Goal: Task Accomplishment & Management: Use online tool/utility

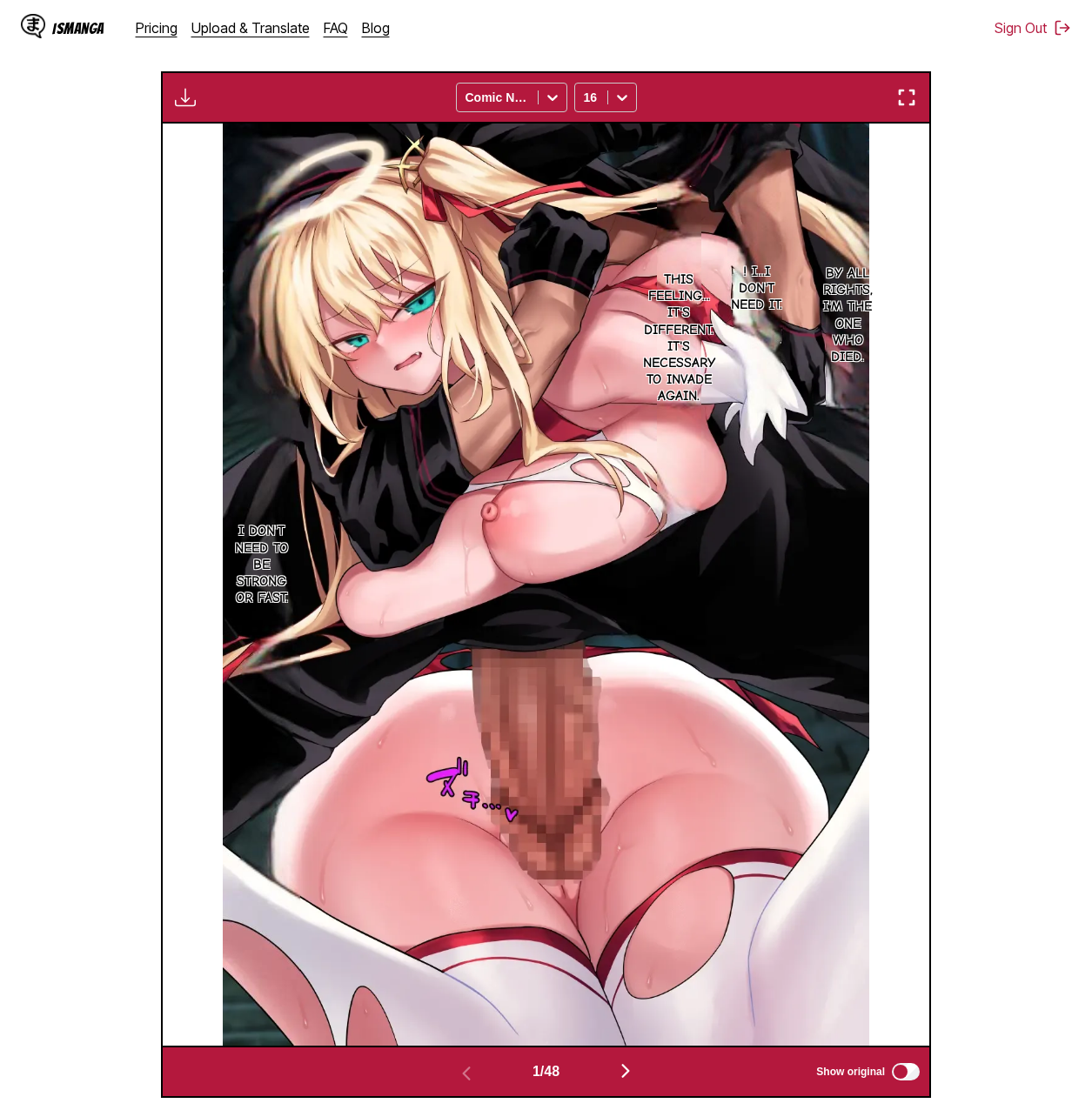
click at [1011, 608] on section "From Japanese To English Drop files here, or click to browse. Max file size: 5M…" at bounding box center [546, 430] width 1063 height 1333
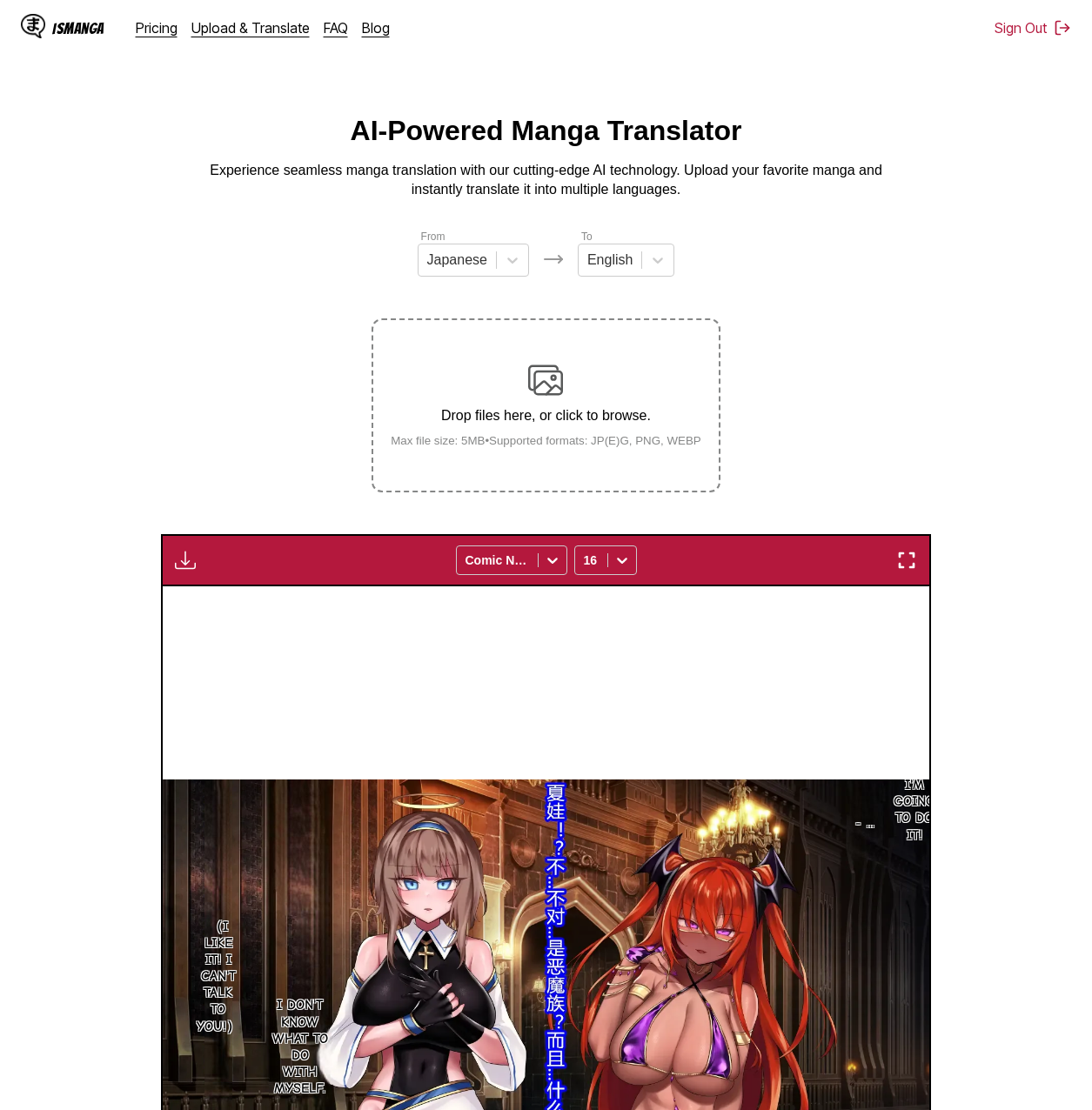
click at [184, 555] on img "button" at bounding box center [185, 559] width 21 height 21
click at [236, 616] on button "Download All" at bounding box center [231, 619] width 111 height 41
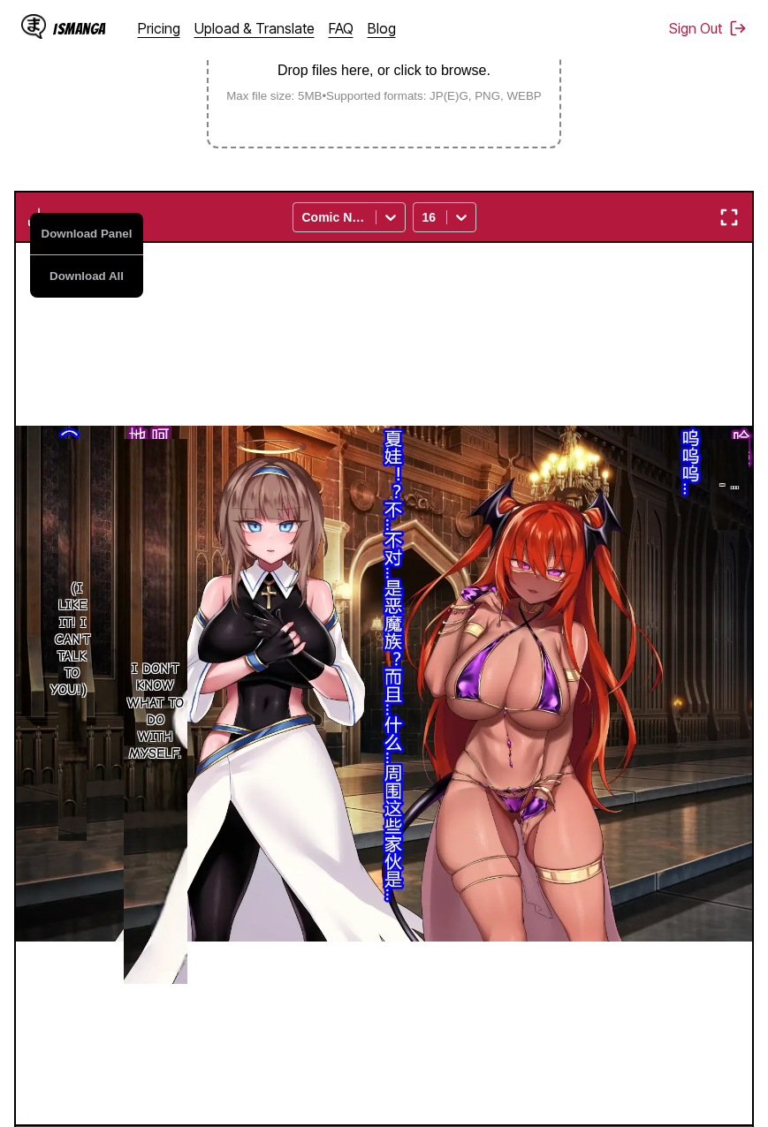
scroll to position [0, 34585]
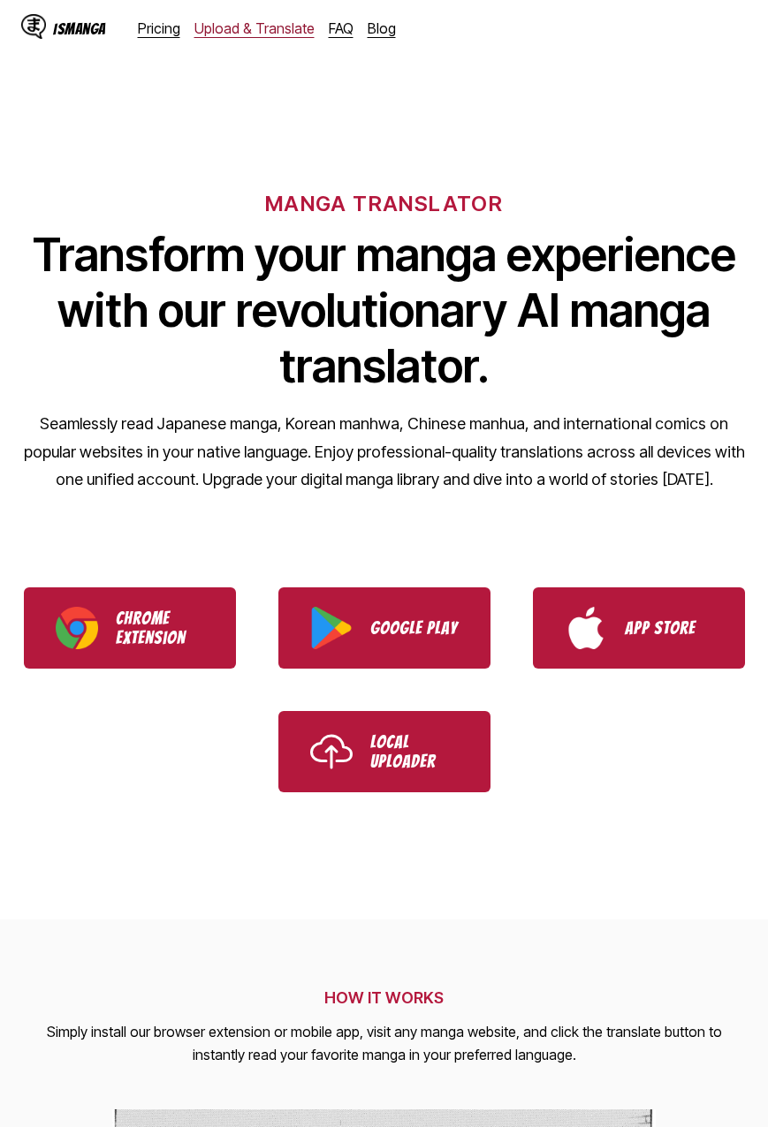
click at [253, 27] on link "Upload & Translate" at bounding box center [254, 28] width 120 height 18
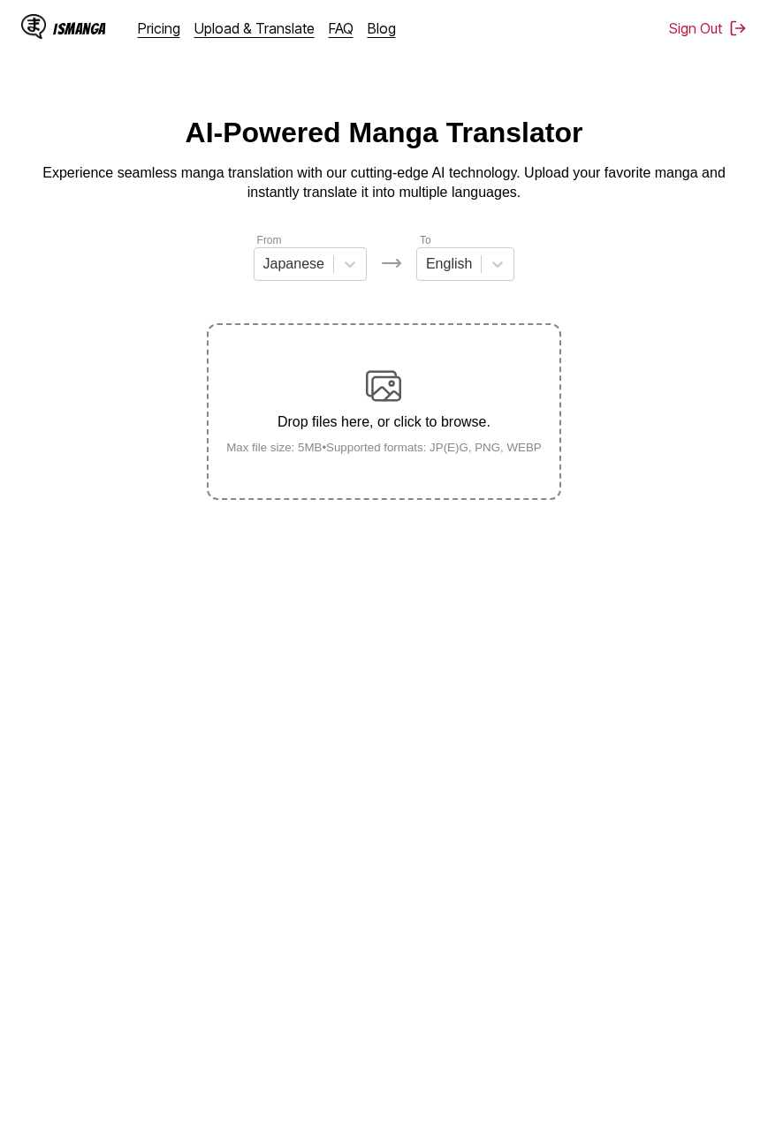
click at [427, 426] on p "Drop files here, or click to browse." at bounding box center [384, 422] width 344 height 16
click at [0, 0] on input "Drop files here, or click to browse. Max file size: 5MB • Supported formats: JP…" at bounding box center [0, 0] width 0 height 0
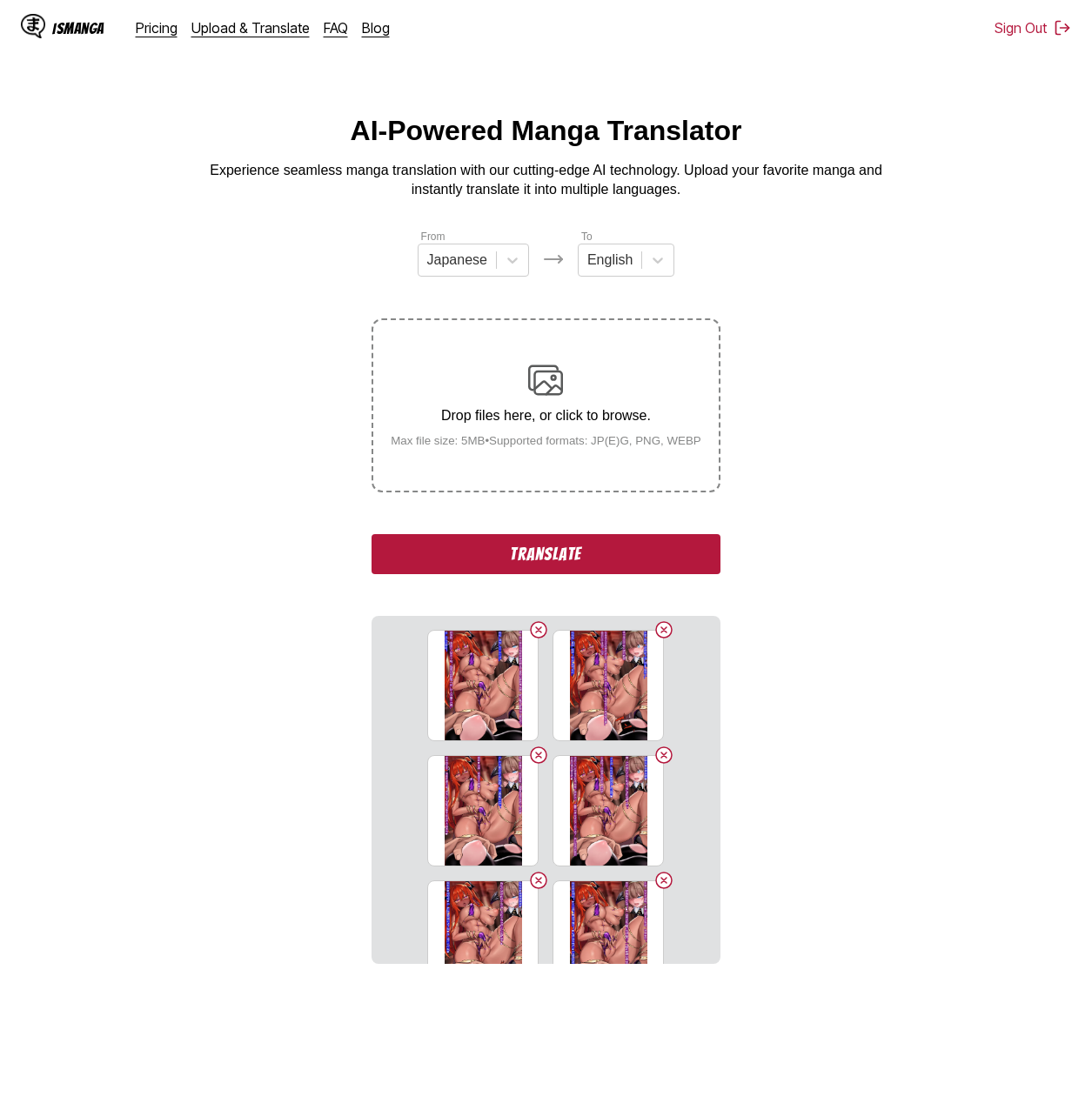
click at [642, 567] on button "Translate" at bounding box center [545, 554] width 348 height 40
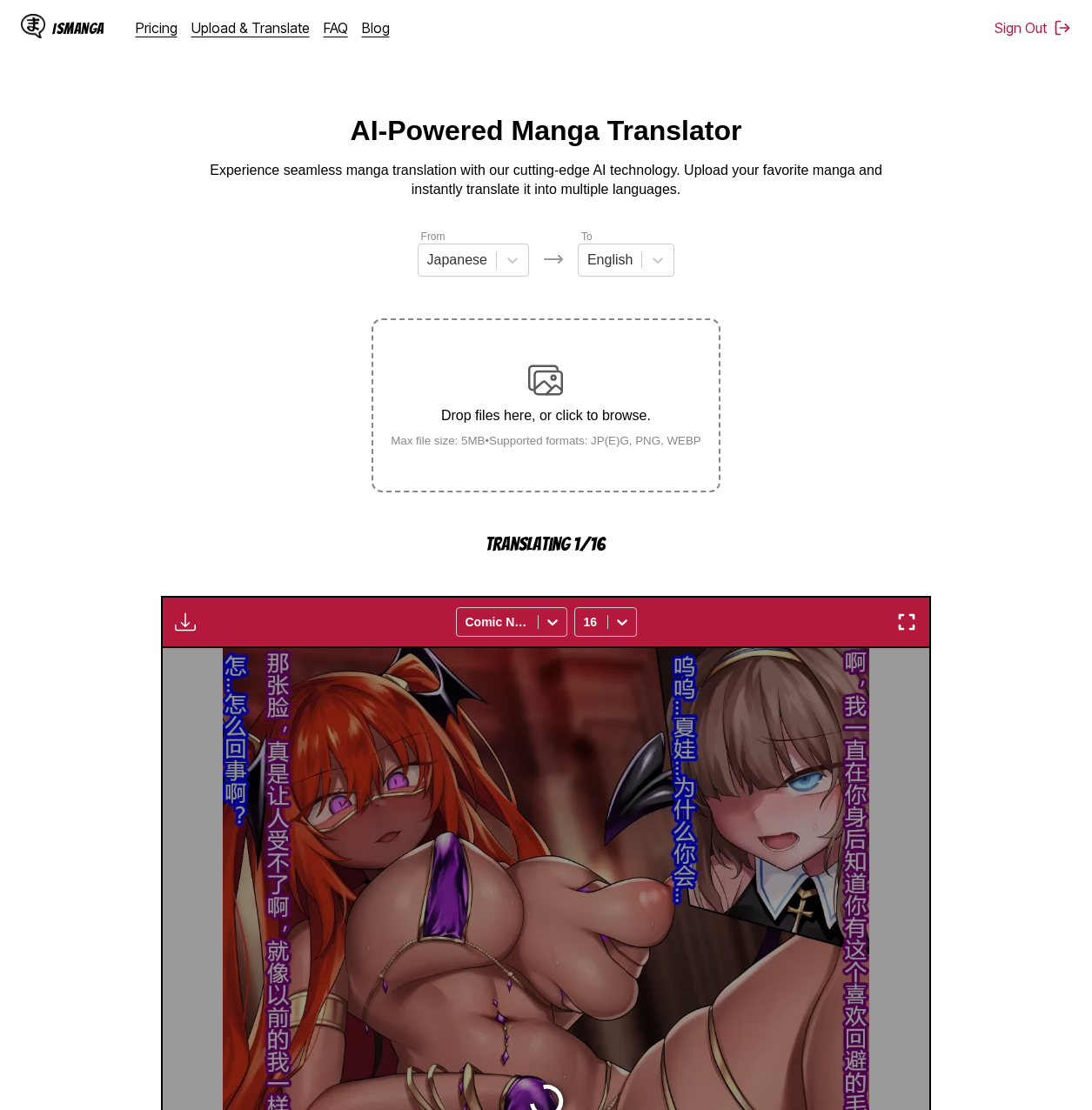
click at [755, 371] on section "From Japanese To English Drop files here, or click to browse. Max file size: 5M…" at bounding box center [546, 925] width 1063 height 1395
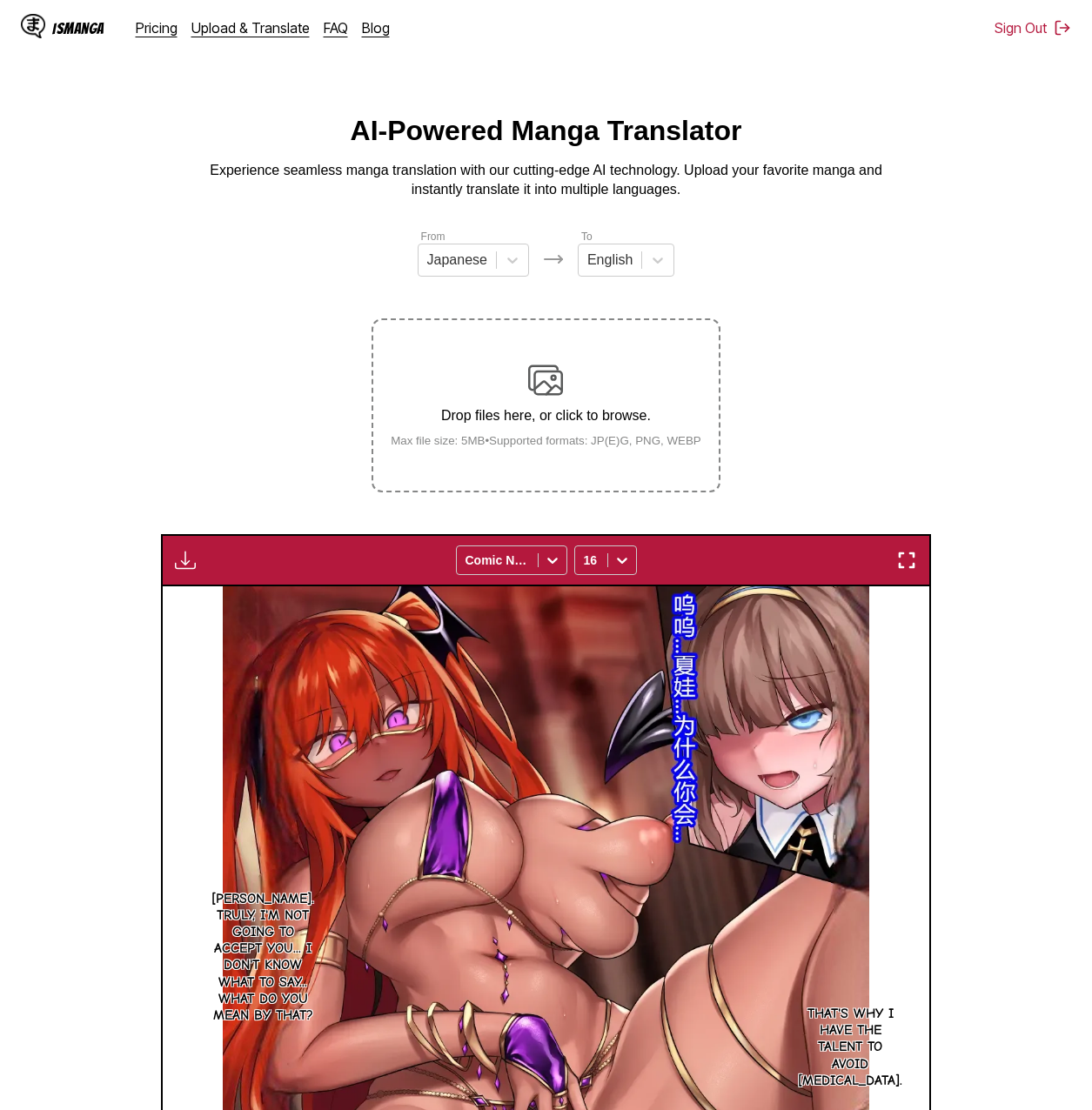
click at [755, 302] on section "From Japanese To English Drop files here, or click to browse. Max file size: 5M…" at bounding box center [546, 893] width 1063 height 1333
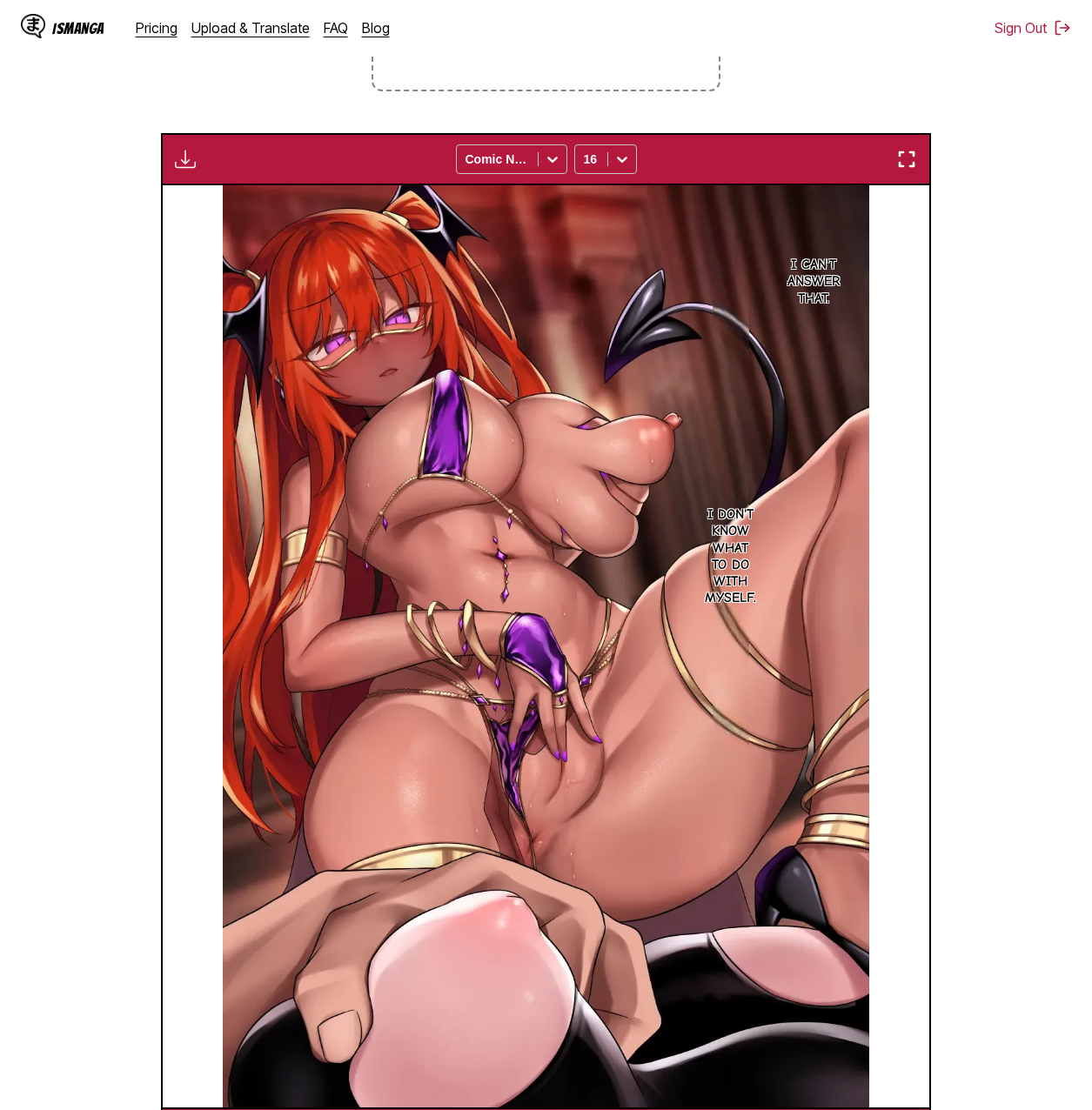
scroll to position [0, 6131]
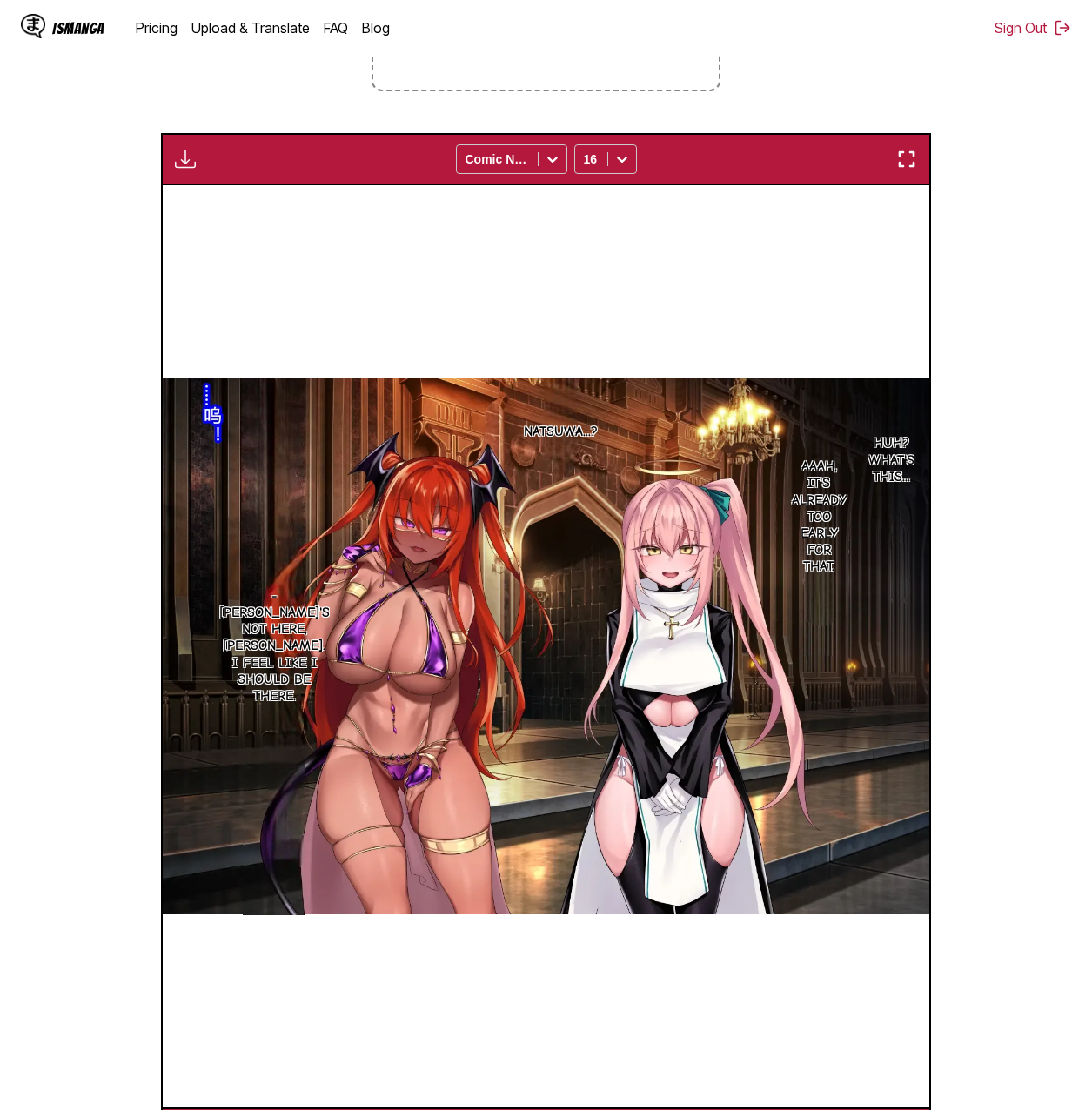
drag, startPoint x: 1014, startPoint y: 333, endPoint x: 1016, endPoint y: 247, distance: 86.0
click at [755, 247] on section "From Japanese To English Drop files here, or click to browse. Max file size: 5M…" at bounding box center [546, 492] width 1063 height 1333
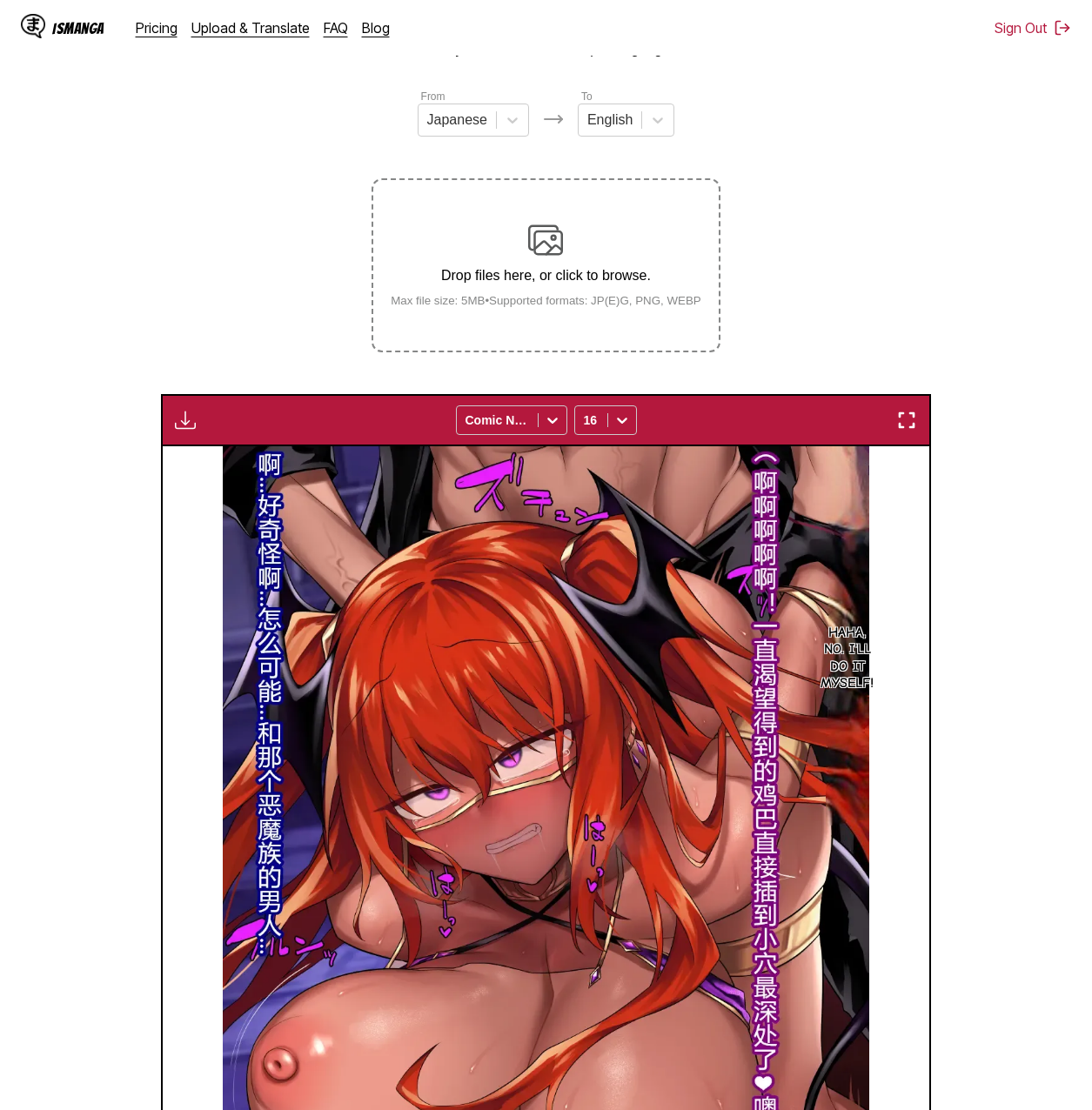
scroll to position [0, 0]
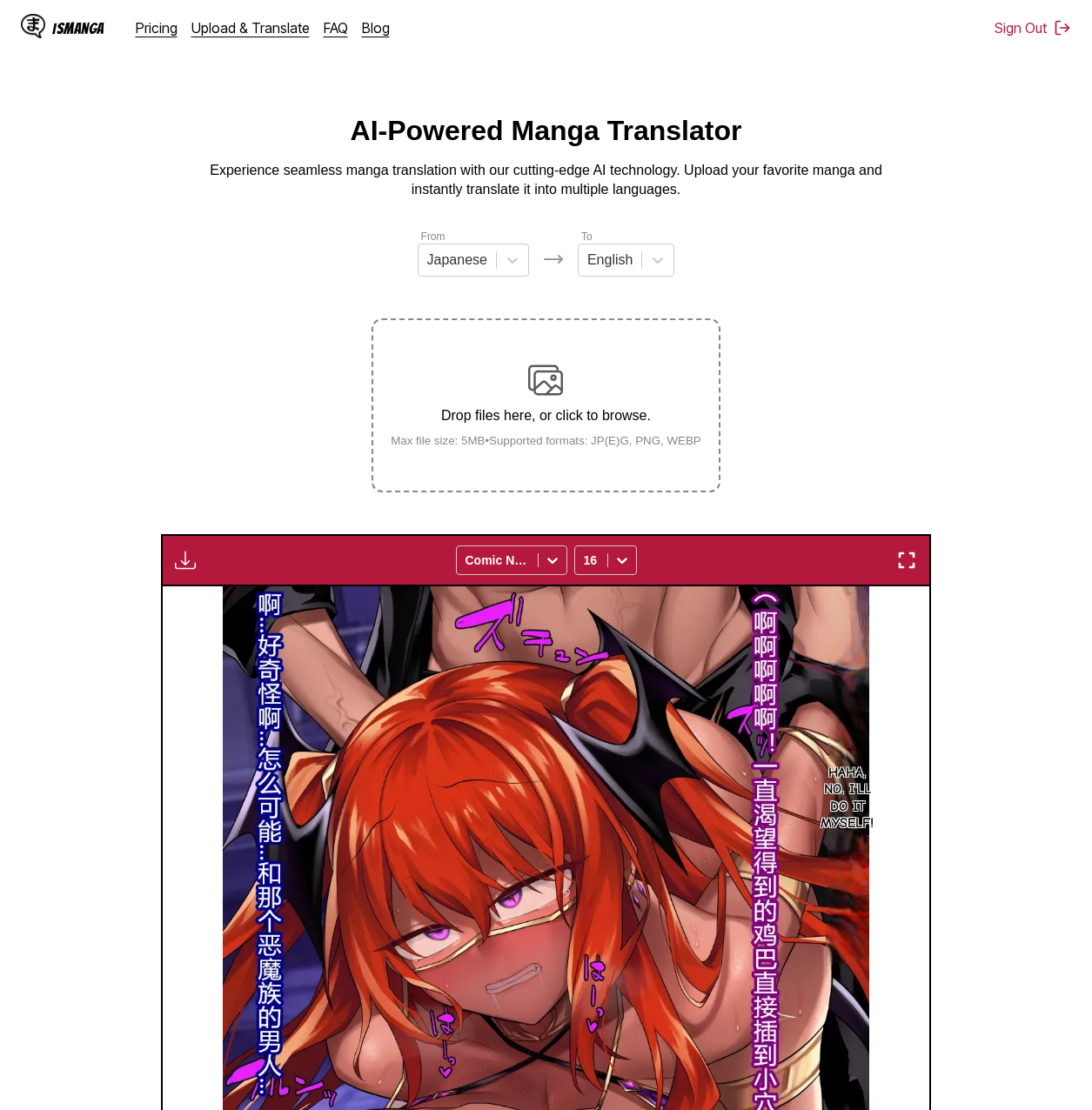
click at [199, 565] on button "button" at bounding box center [185, 559] width 32 height 23
click at [217, 624] on button "Download All" at bounding box center [231, 619] width 111 height 41
click at [183, 383] on section "From Japanese To English Drop files here, or click to browse. Max file size: 5M…" at bounding box center [546, 893] width 1063 height 1333
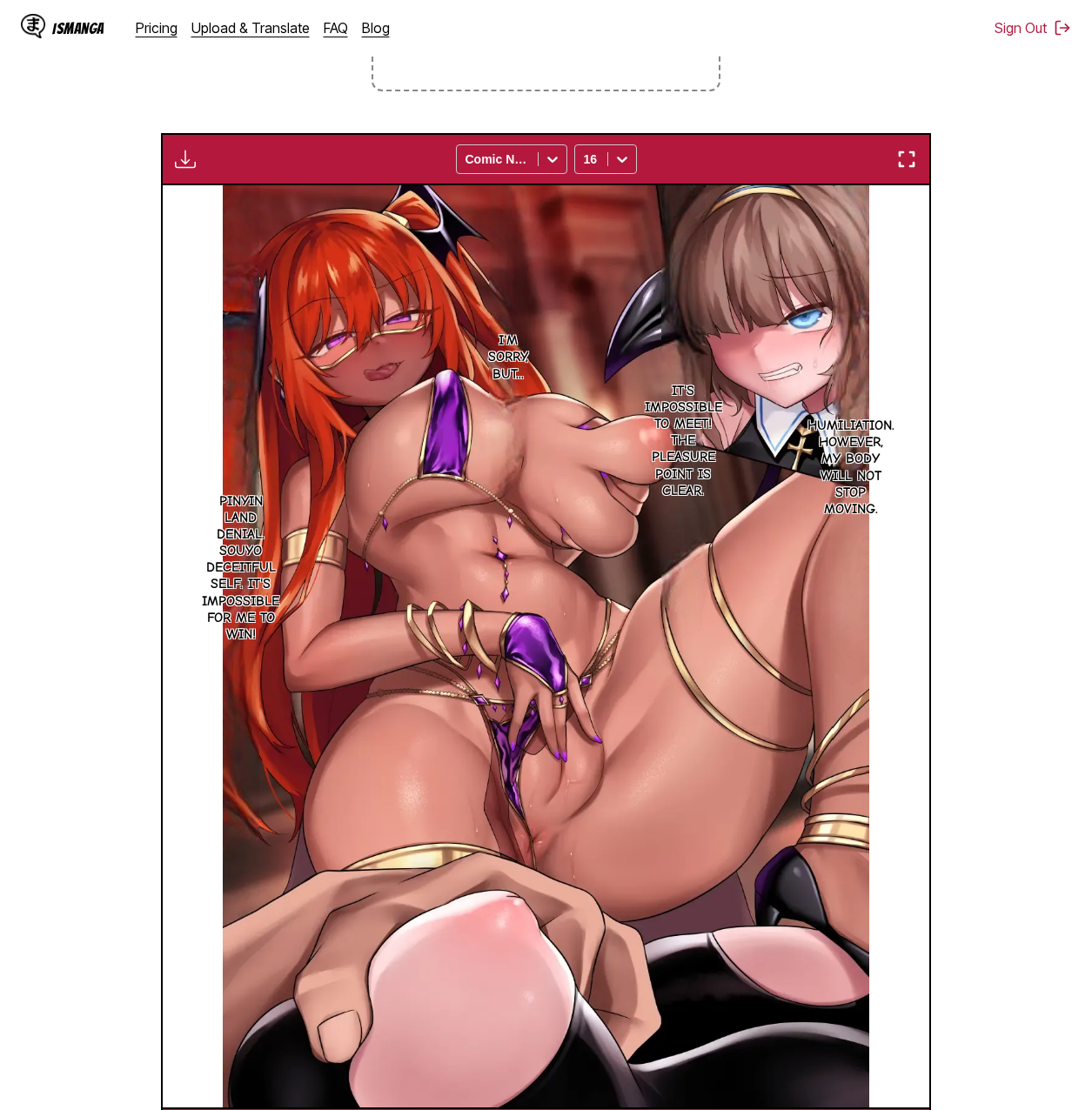
scroll to position [0, 1449]
click at [755, 171] on section "From Japanese To English Drop files here, or click to browse. Max file size: 5M…" at bounding box center [546, 492] width 1063 height 1333
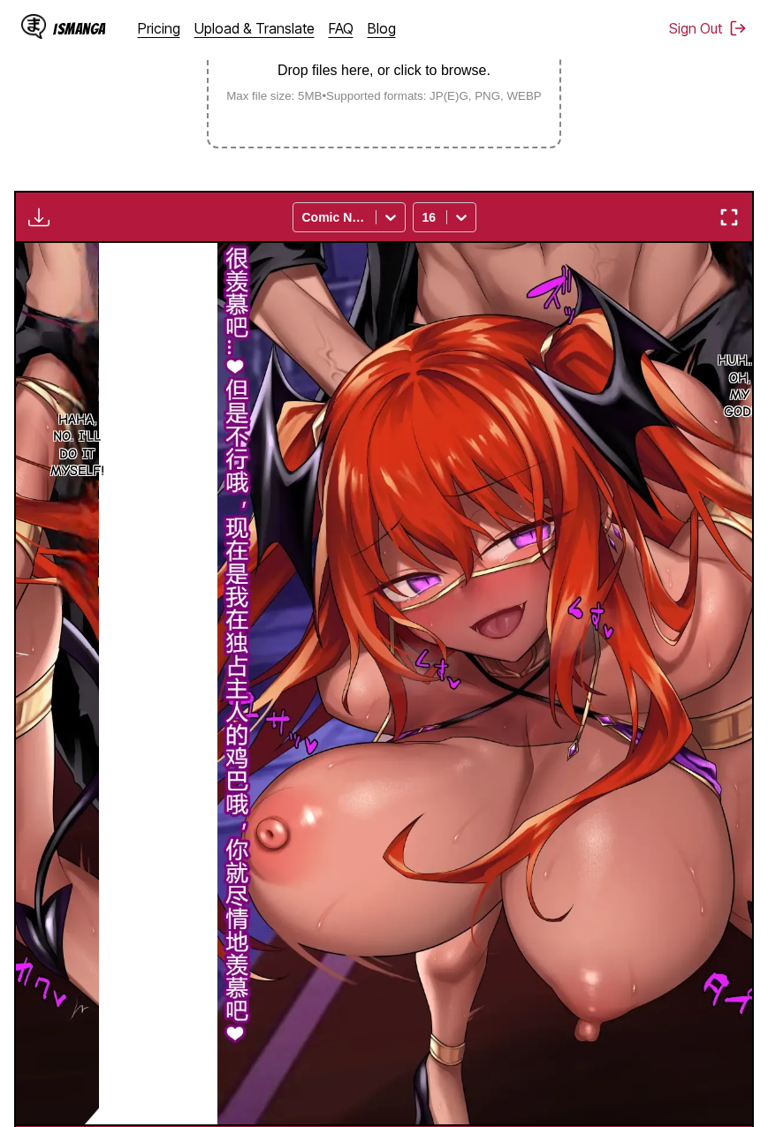
scroll to position [0, 10302]
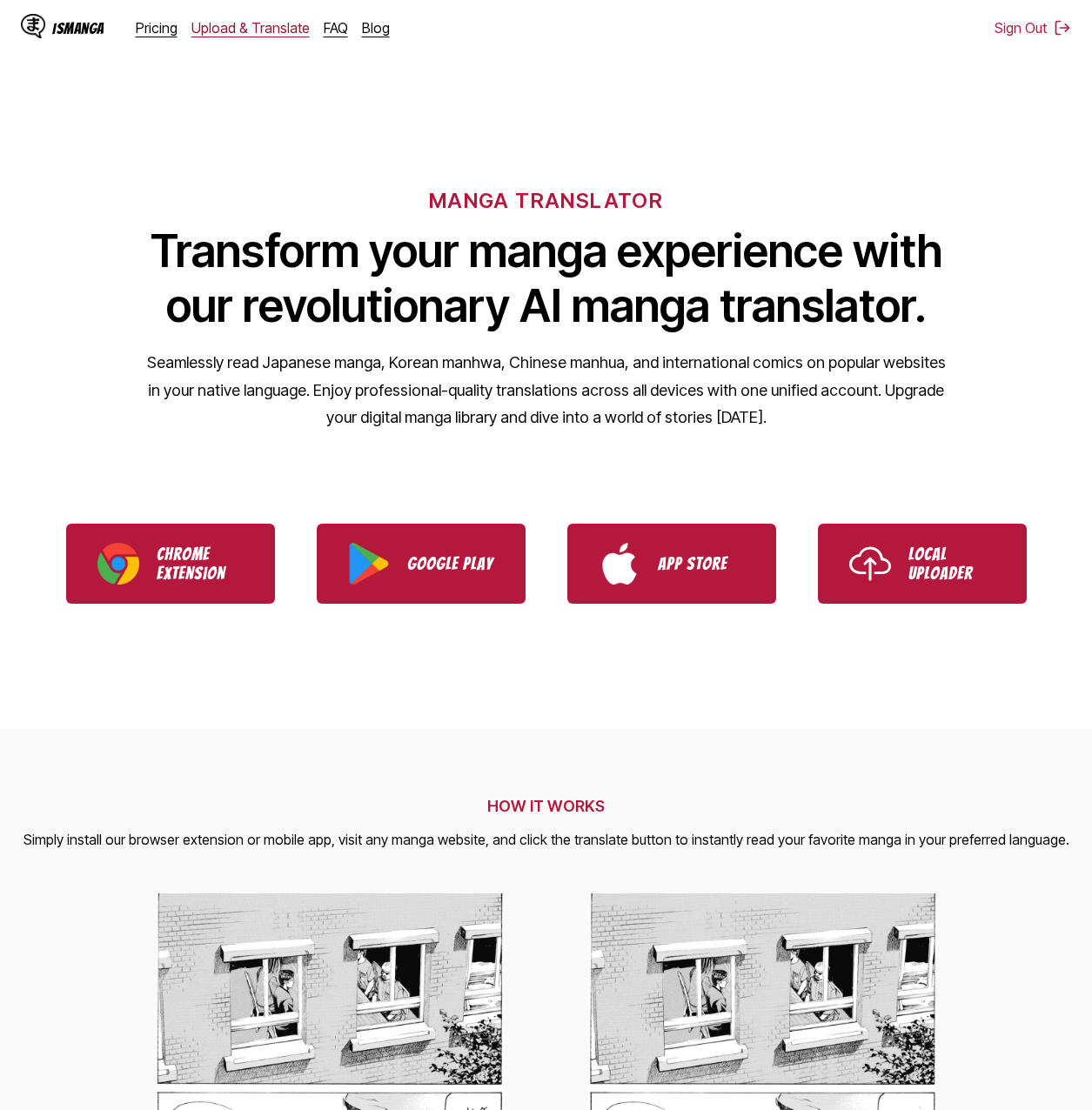
click at [255, 31] on link "Upload & Translate" at bounding box center [250, 28] width 118 height 18
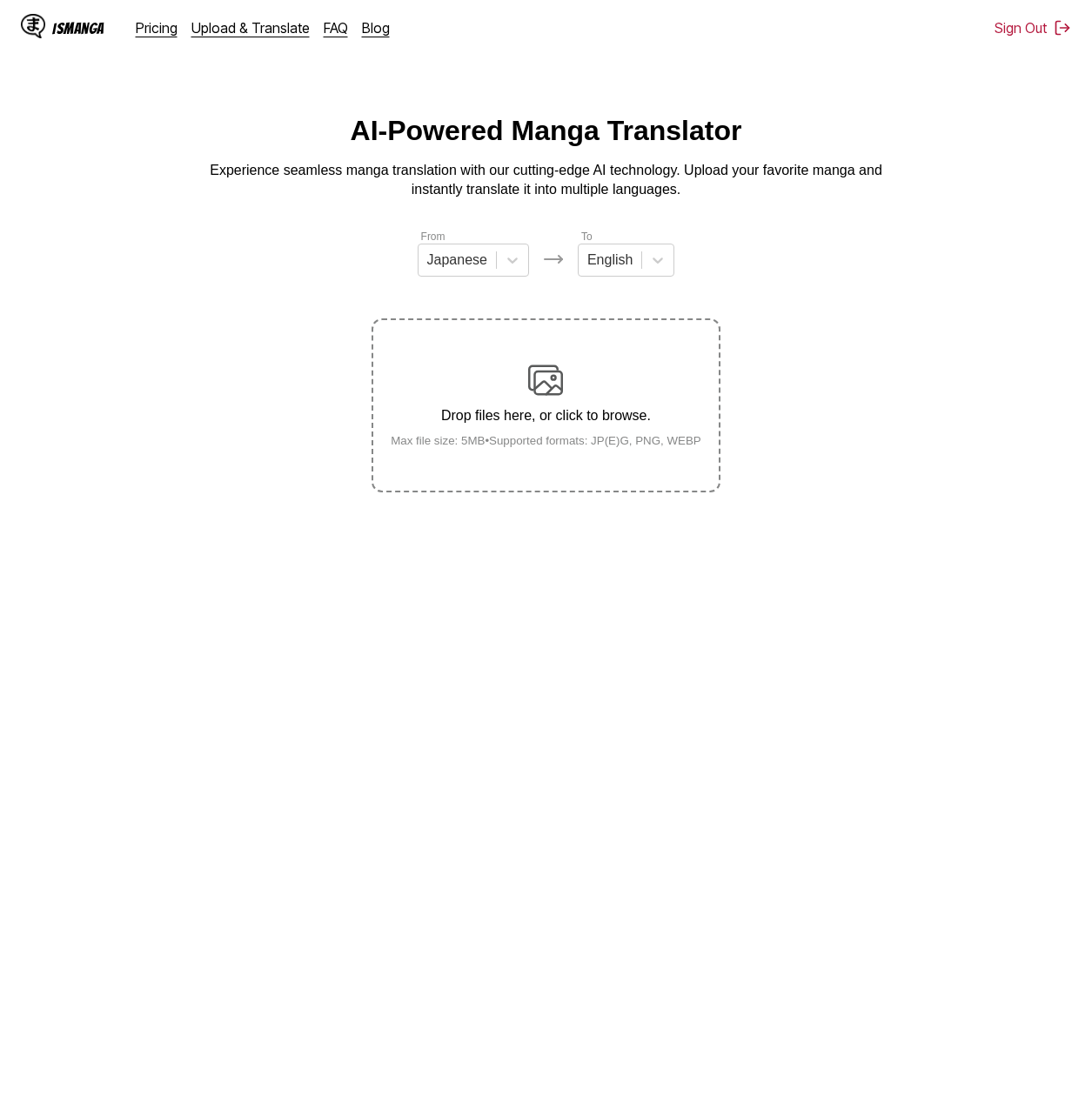
click at [503, 374] on div "Drop files here, or click to browse. Max file size: 5MB • Supported formats: JP…" at bounding box center [546, 405] width 339 height 85
click at [0, 0] on input "Drop files here, or click to browse. Max file size: 5MB • Supported formats: JP…" at bounding box center [0, 0] width 0 height 0
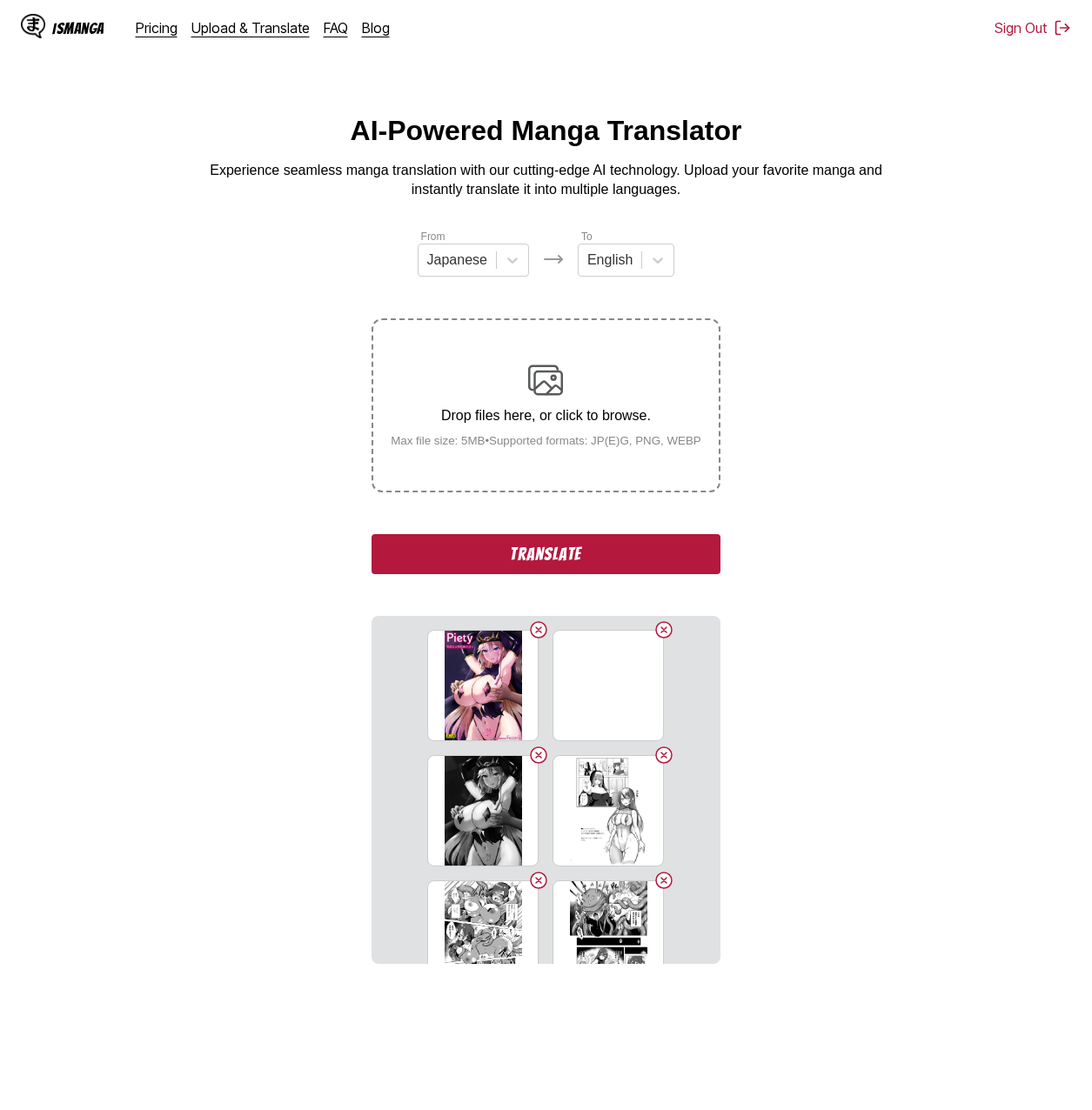
click at [615, 567] on button "Translate" at bounding box center [545, 554] width 348 height 40
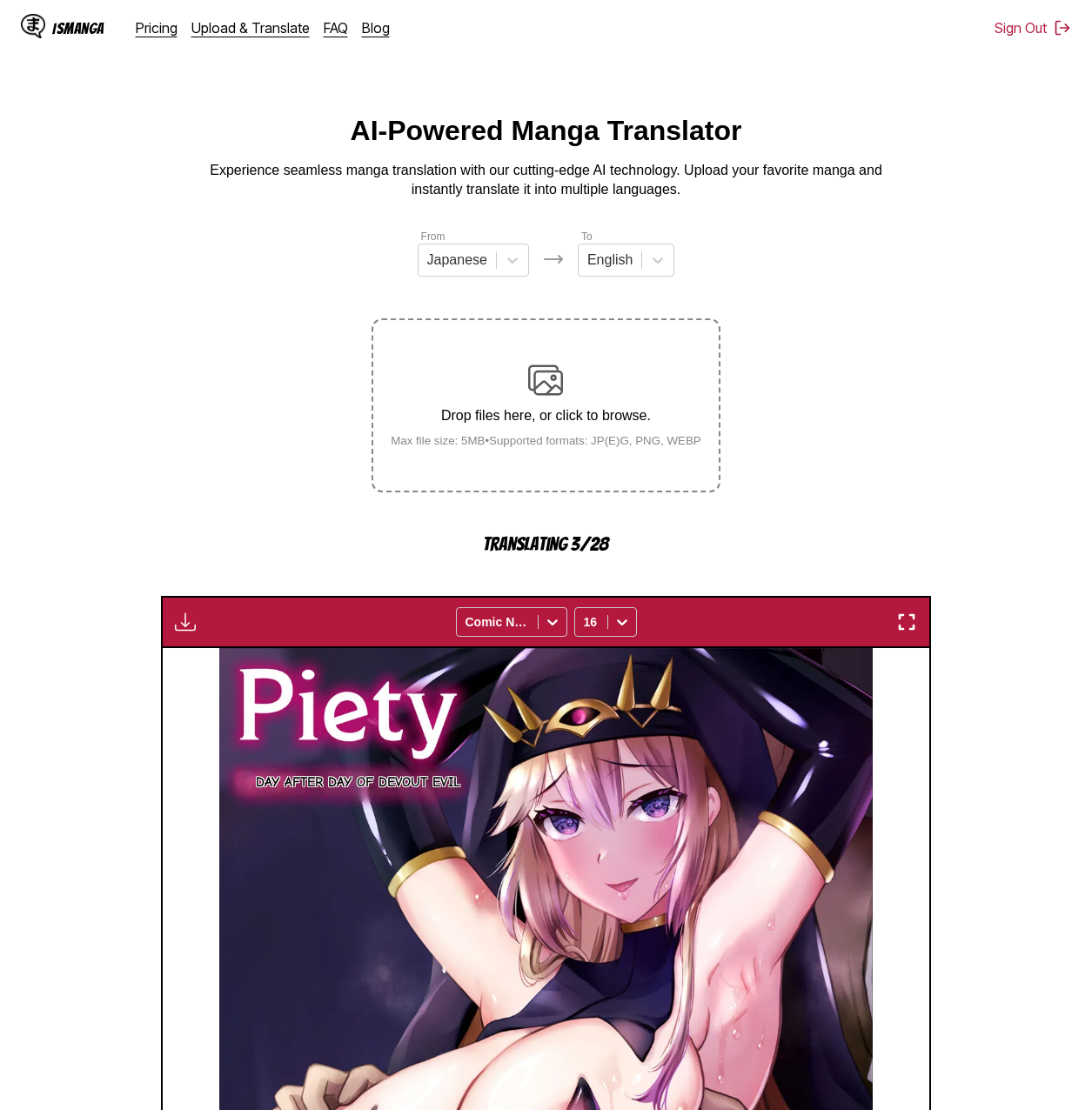
click at [755, 473] on section "From Japanese To English Drop files here, or click to browse. Max file size: 5M…" at bounding box center [546, 925] width 1063 height 1395
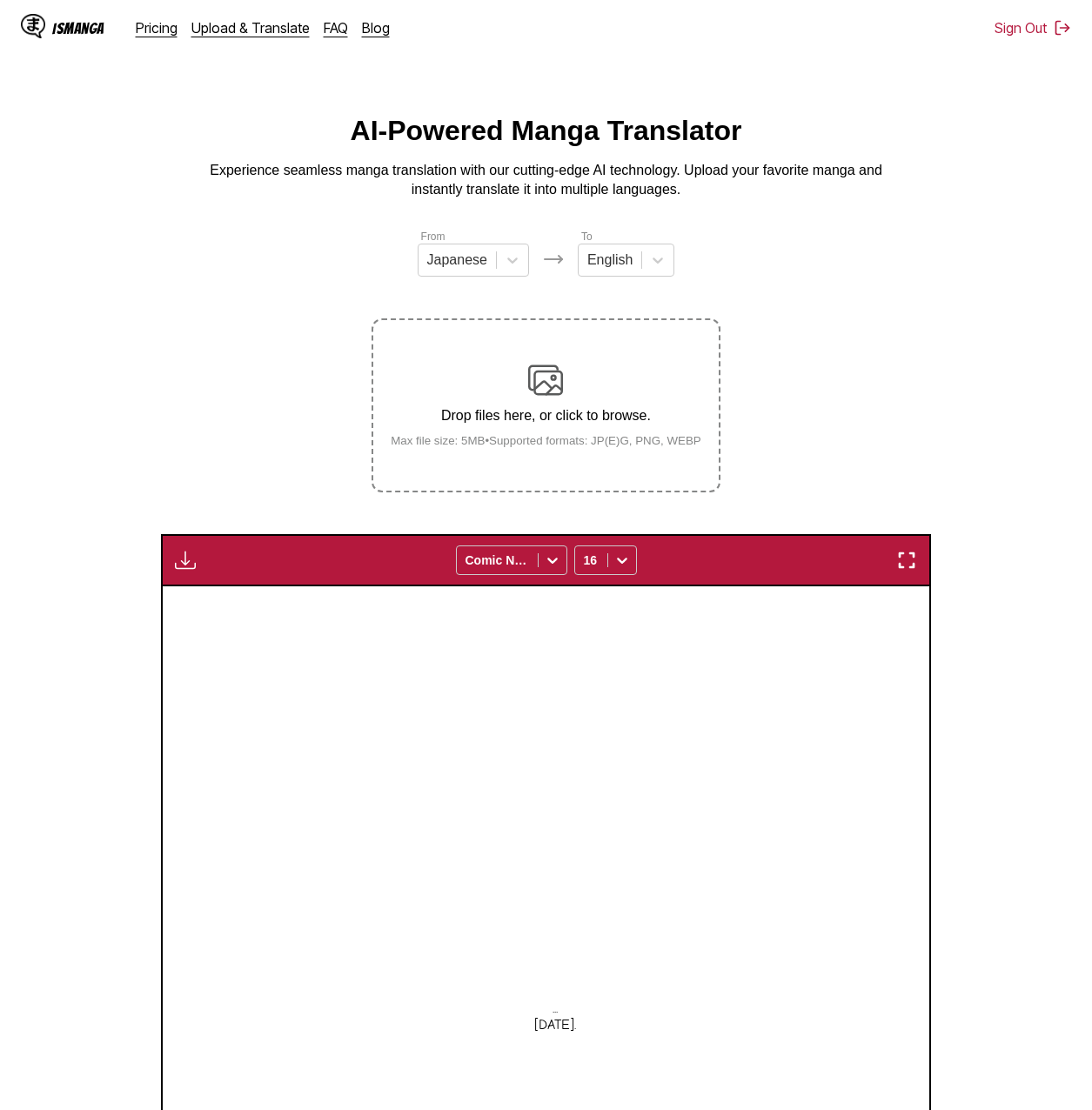
scroll to position [261, 0]
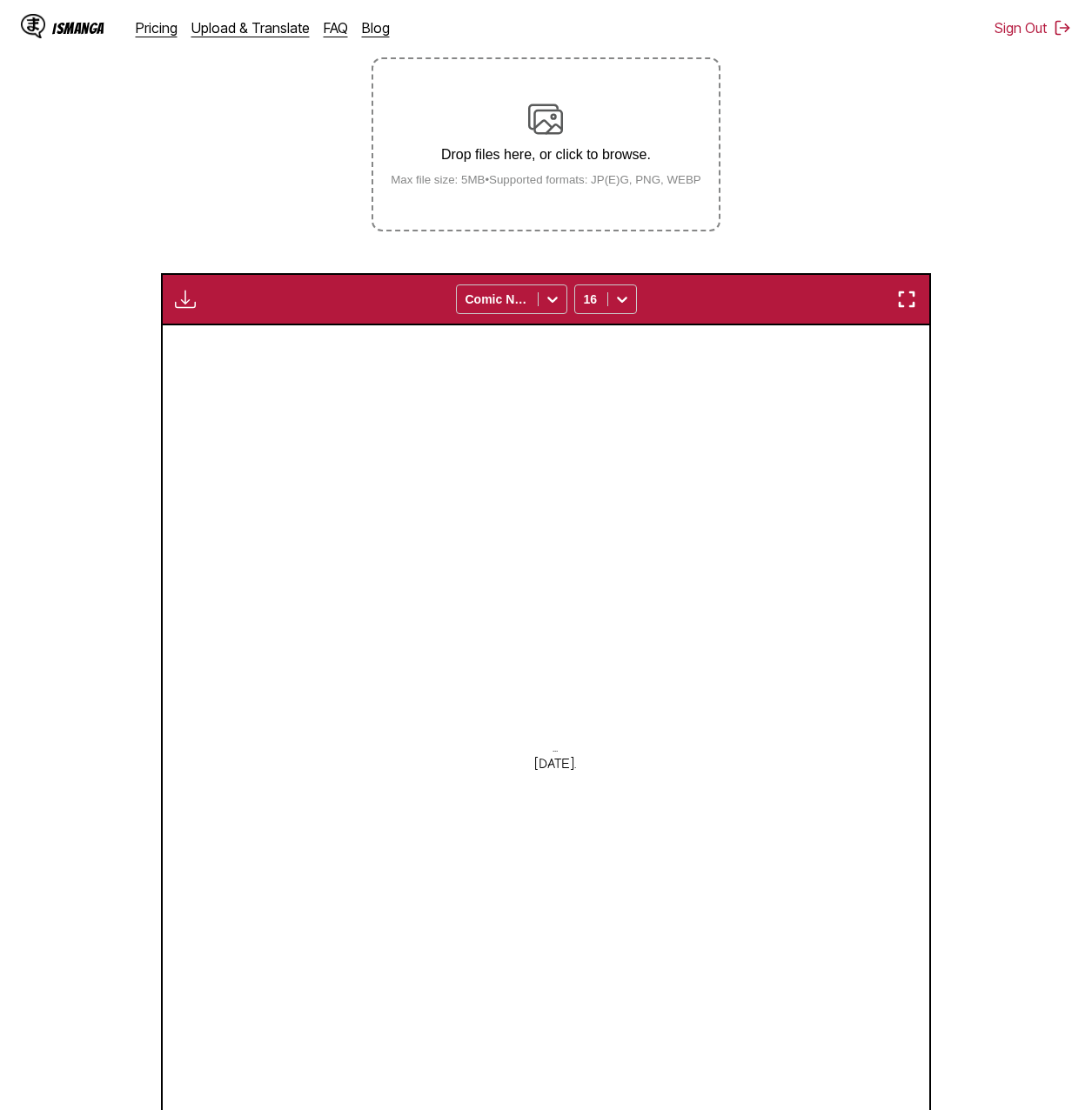
click at [755, 167] on section "From Japanese To English Drop files here, or click to browse. Max file size: 5M…" at bounding box center [546, 632] width 1063 height 1333
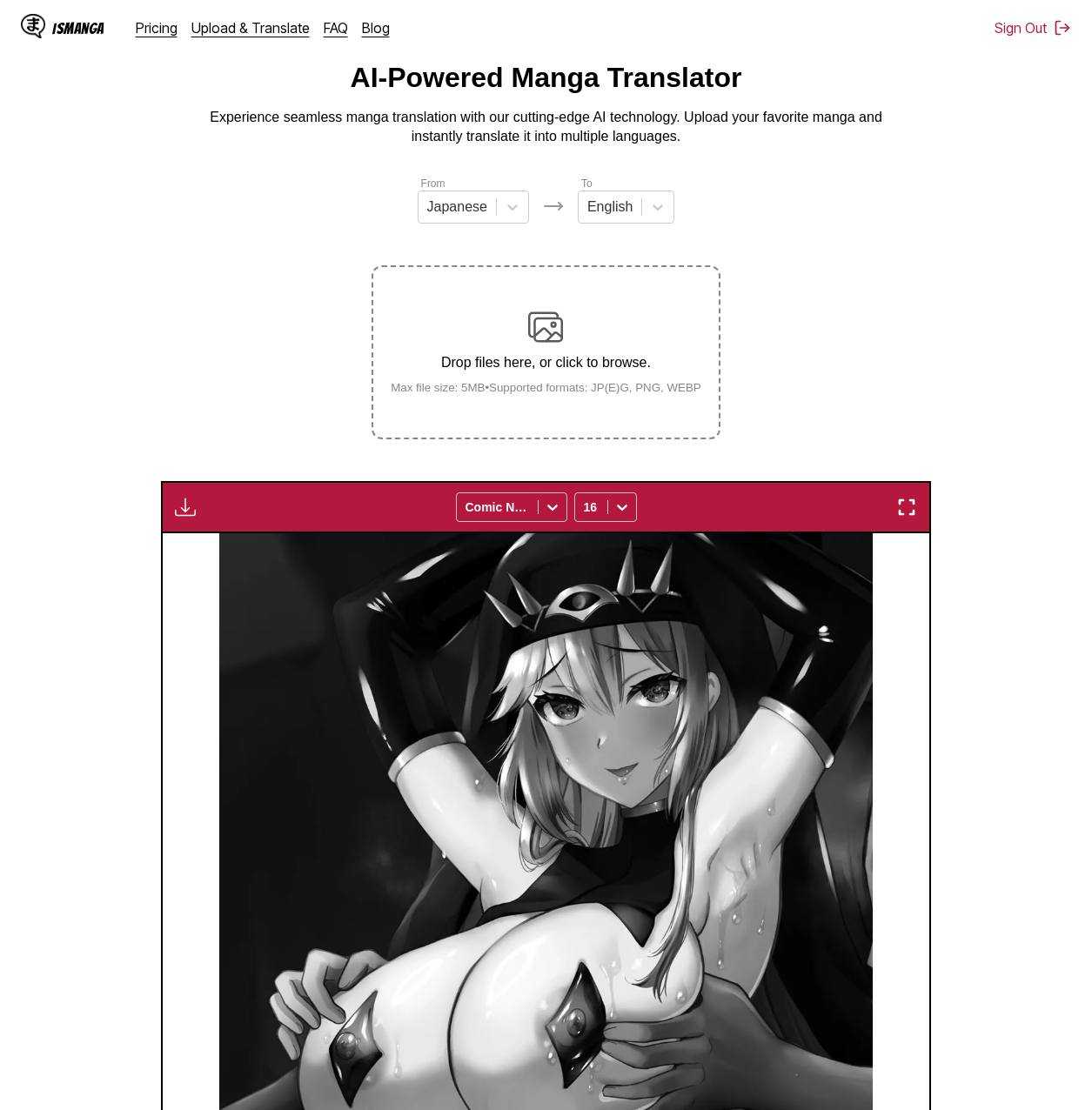
scroll to position [0, 0]
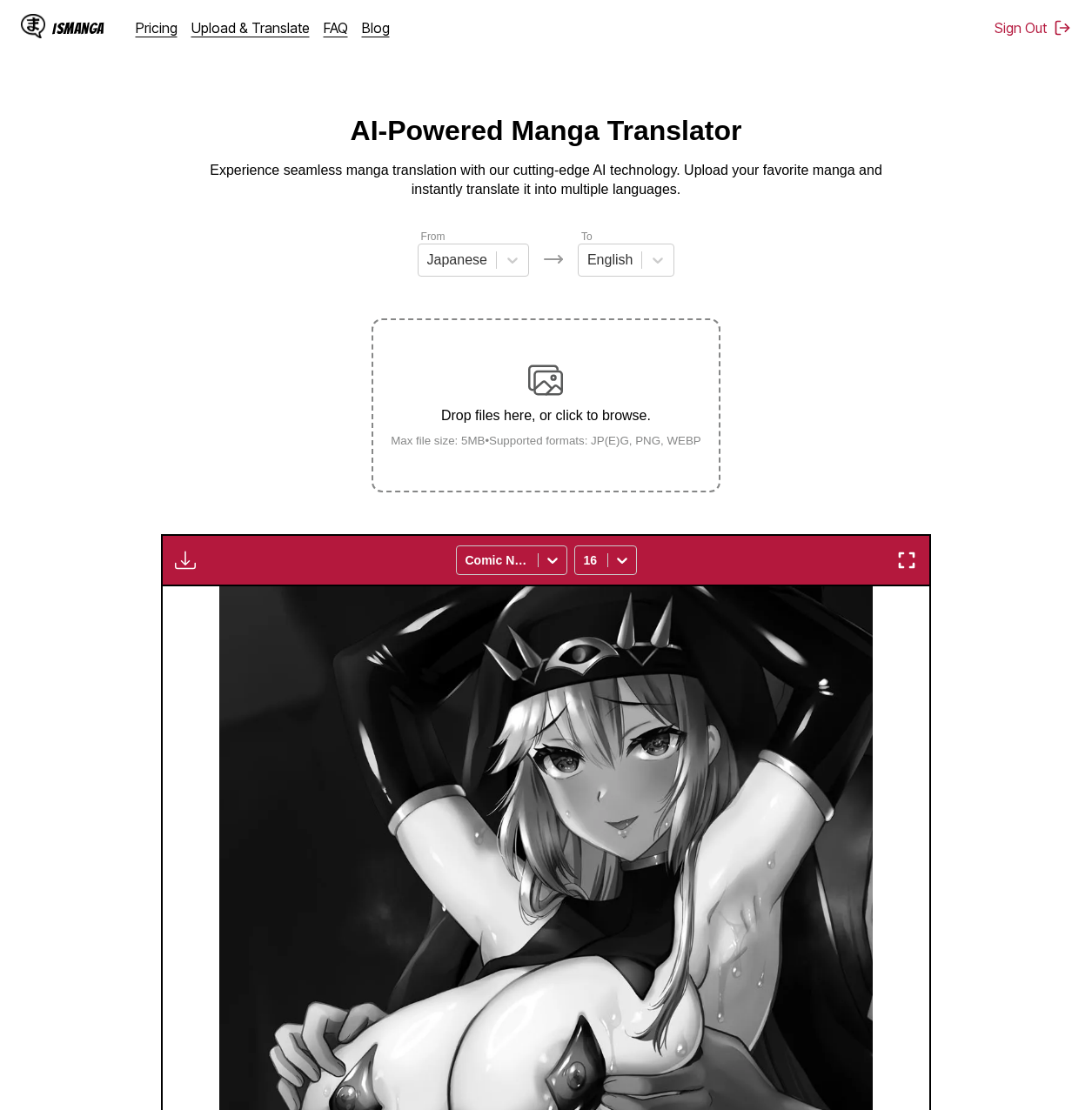
click at [176, 558] on img "button" at bounding box center [185, 559] width 21 height 21
click at [188, 619] on button "Download All" at bounding box center [231, 619] width 111 height 41
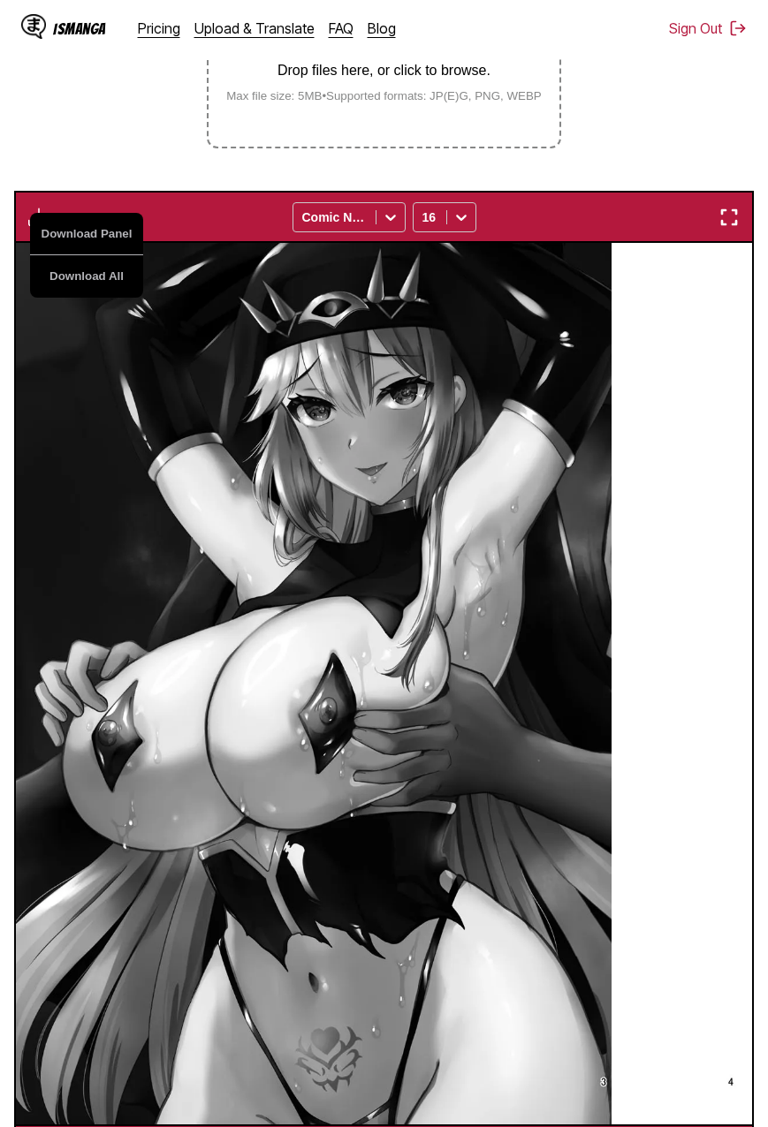
scroll to position [0, 1472]
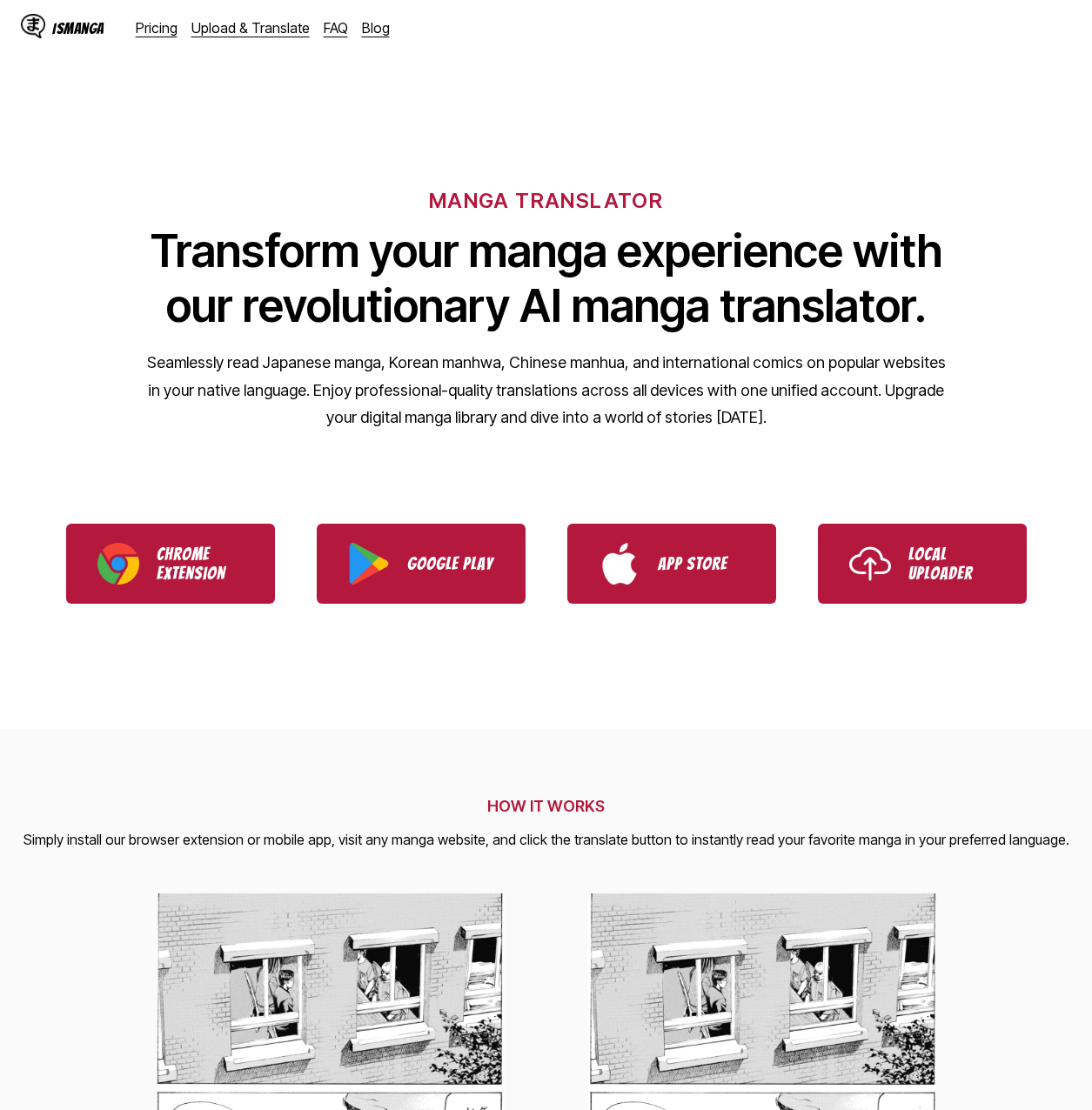
click at [271, 40] on div "IsManga Pricing Upload & Translate FAQ Blog" at bounding box center [212, 28] width 383 height 56
click at [273, 35] on link "Upload & Translate" at bounding box center [250, 28] width 118 height 18
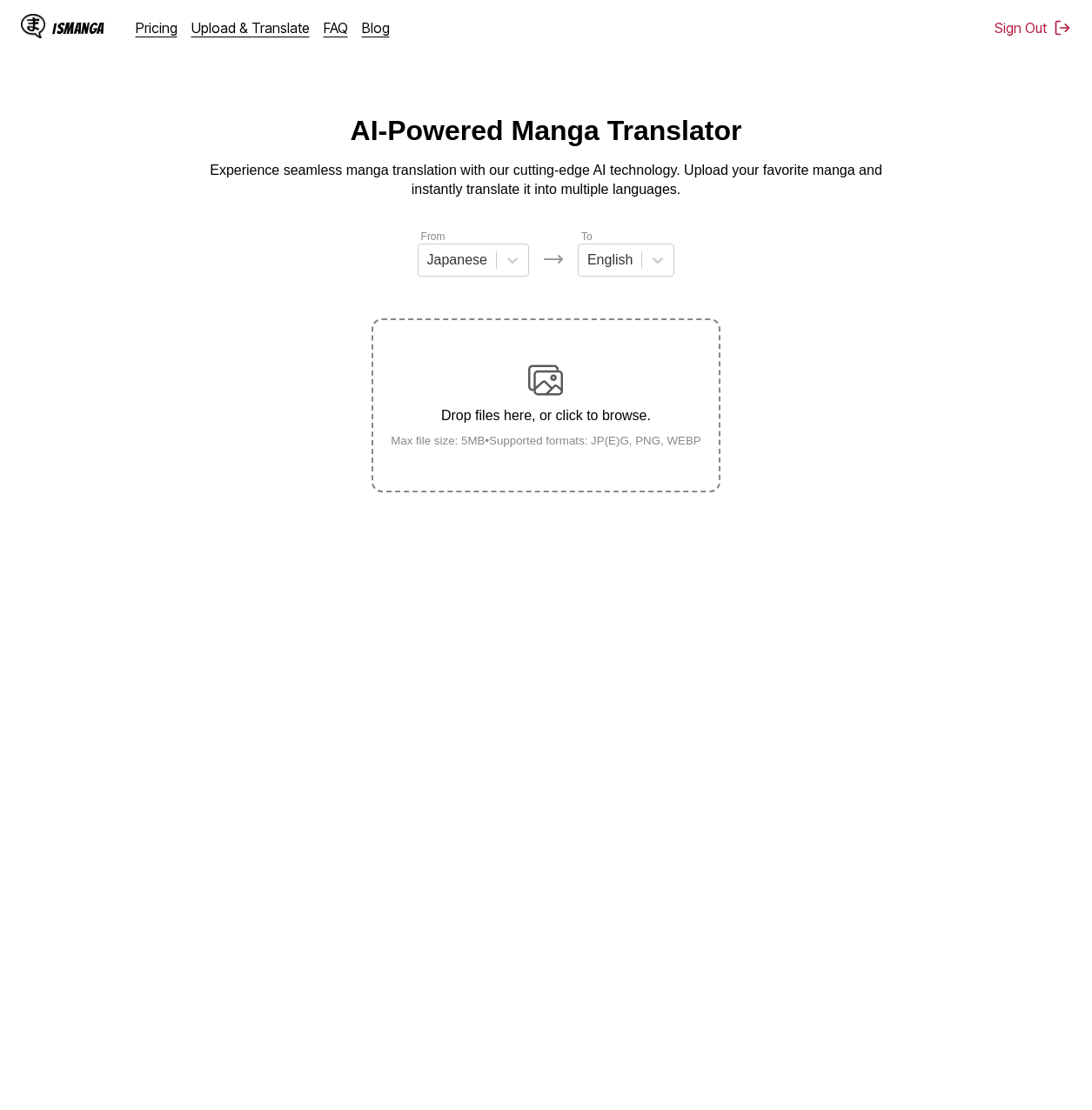
click at [572, 387] on div "Drop files here, or click to browse. Max file size: 5MB • Supported formats: JP…" at bounding box center [546, 405] width 339 height 85
click at [0, 0] on input "Drop files here, or click to browse. Max file size: 5MB • Supported formats: JP…" at bounding box center [0, 0] width 0 height 0
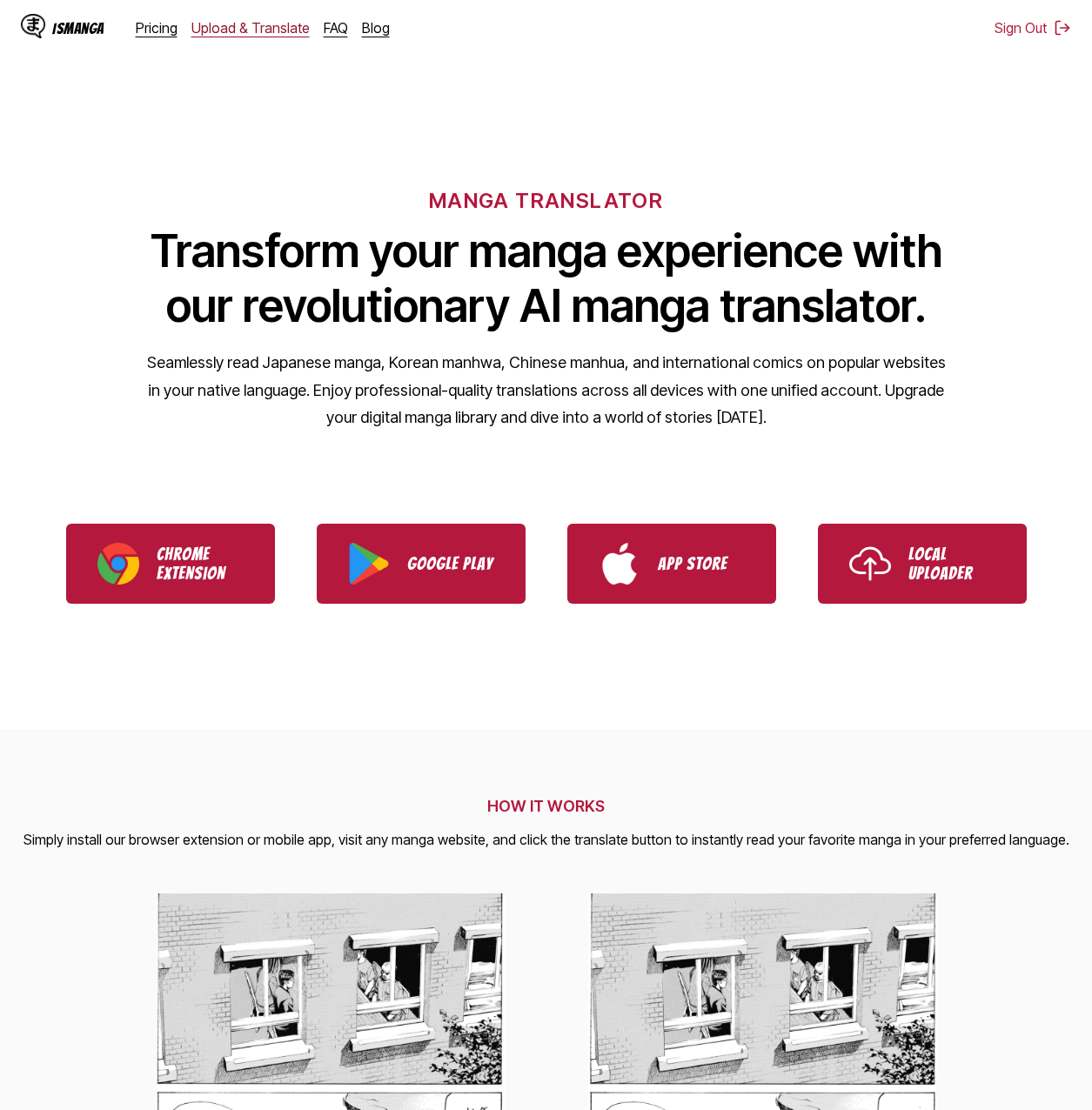
click at [262, 24] on link "Upload & Translate" at bounding box center [250, 28] width 118 height 18
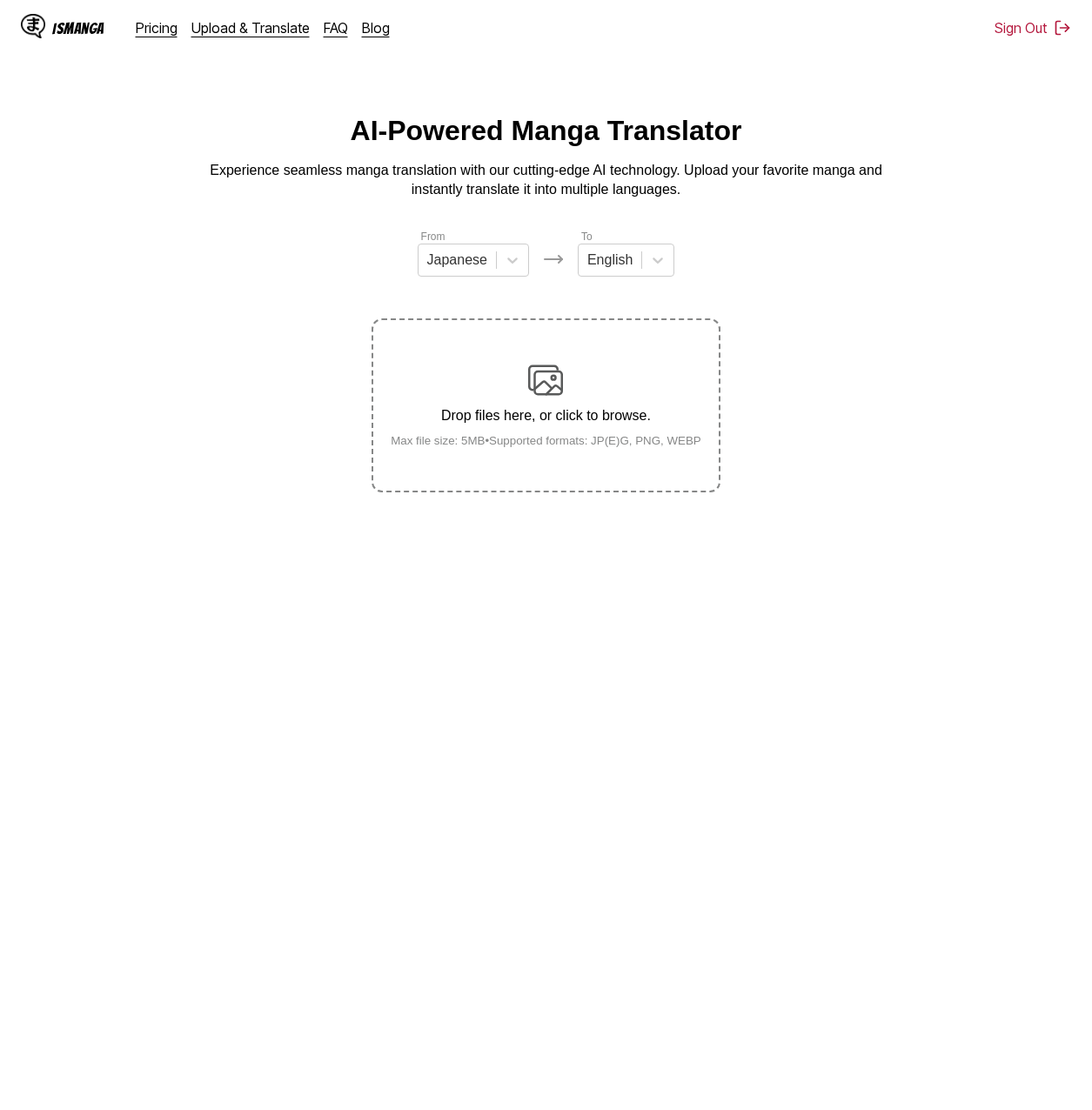
click at [443, 399] on div "Drop files here, or click to browse. Max file size: 5MB • Supported formats: JP…" at bounding box center [546, 405] width 339 height 85
click at [0, 0] on input "Drop files here, or click to browse. Max file size: 5MB • Supported formats: JP…" at bounding box center [0, 0] width 0 height 0
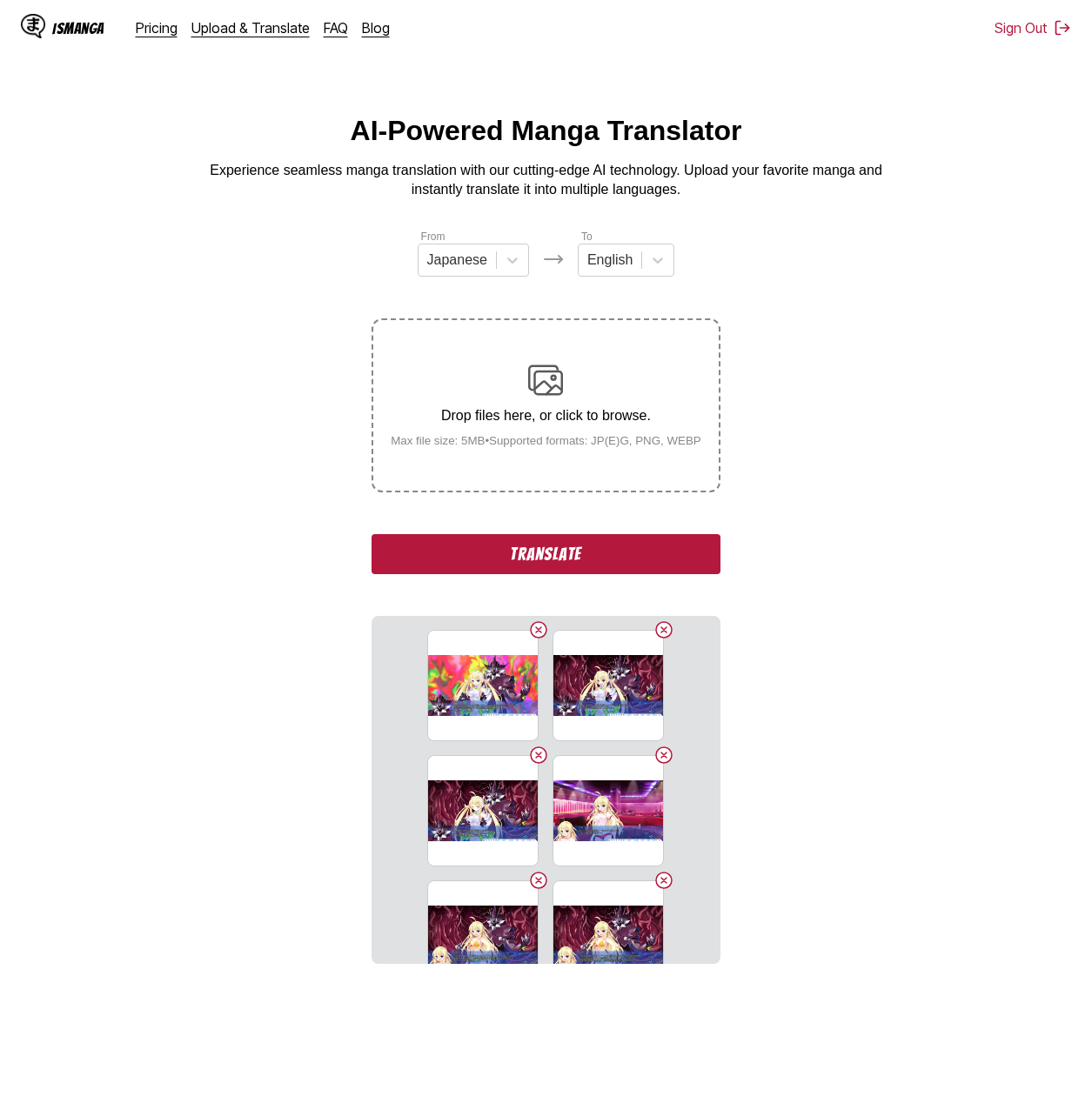
click at [458, 554] on button "Translate" at bounding box center [545, 554] width 348 height 40
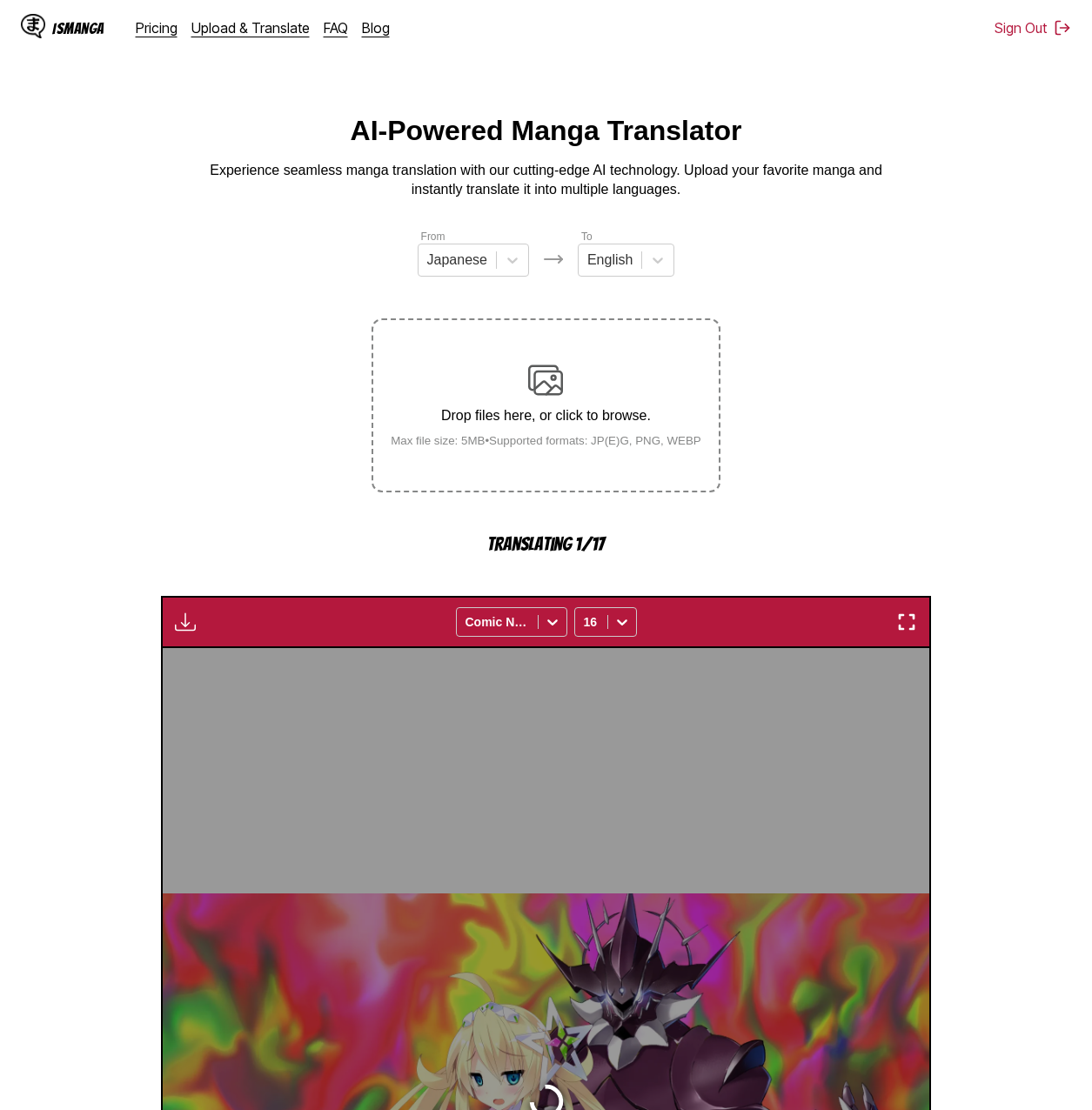
scroll to position [463, 0]
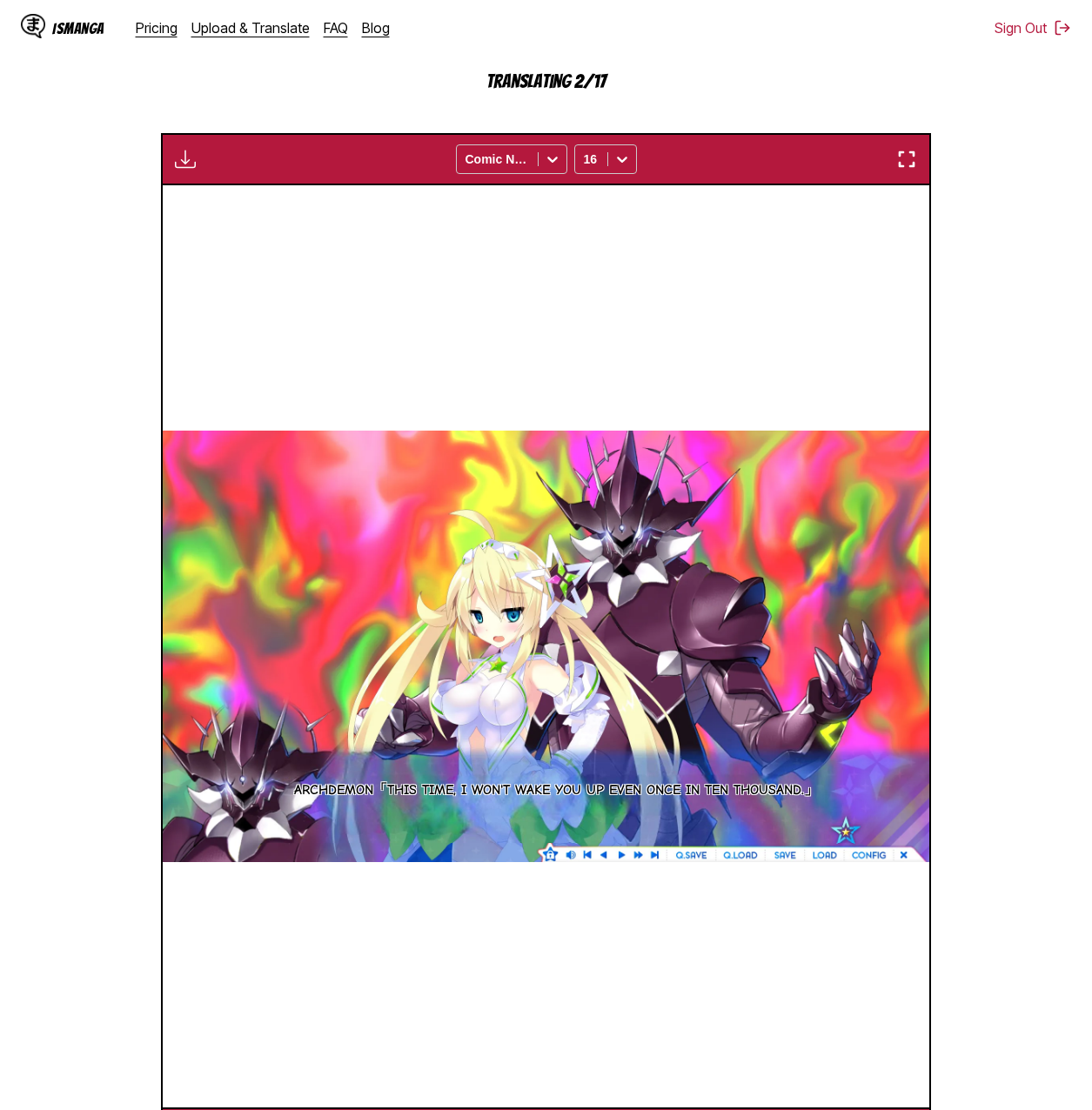
click at [961, 759] on section "From Japanese To English Drop files here, or click to browse. Max file size: 5M…" at bounding box center [546, 462] width 1063 height 1395
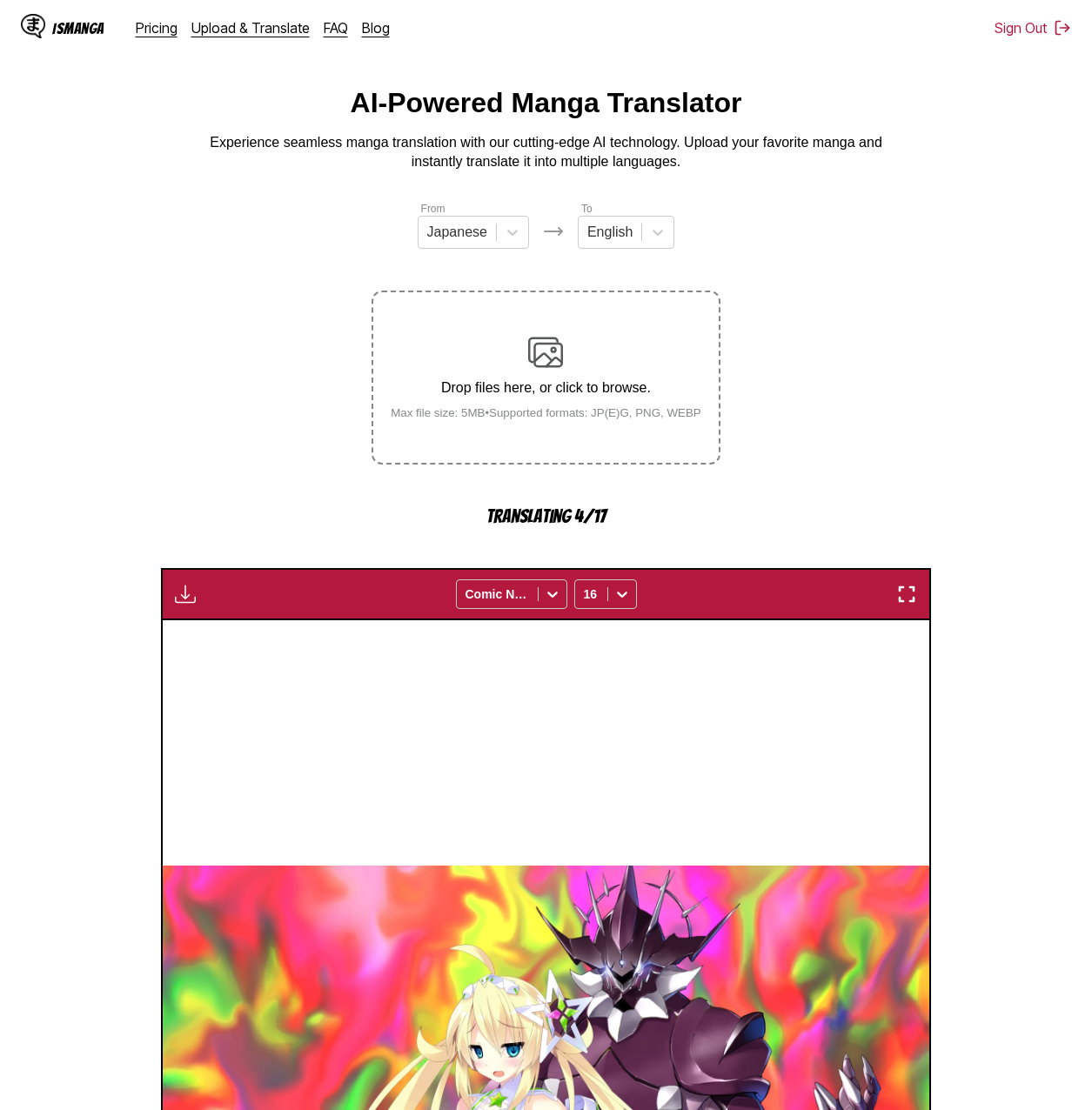
scroll to position [0, 0]
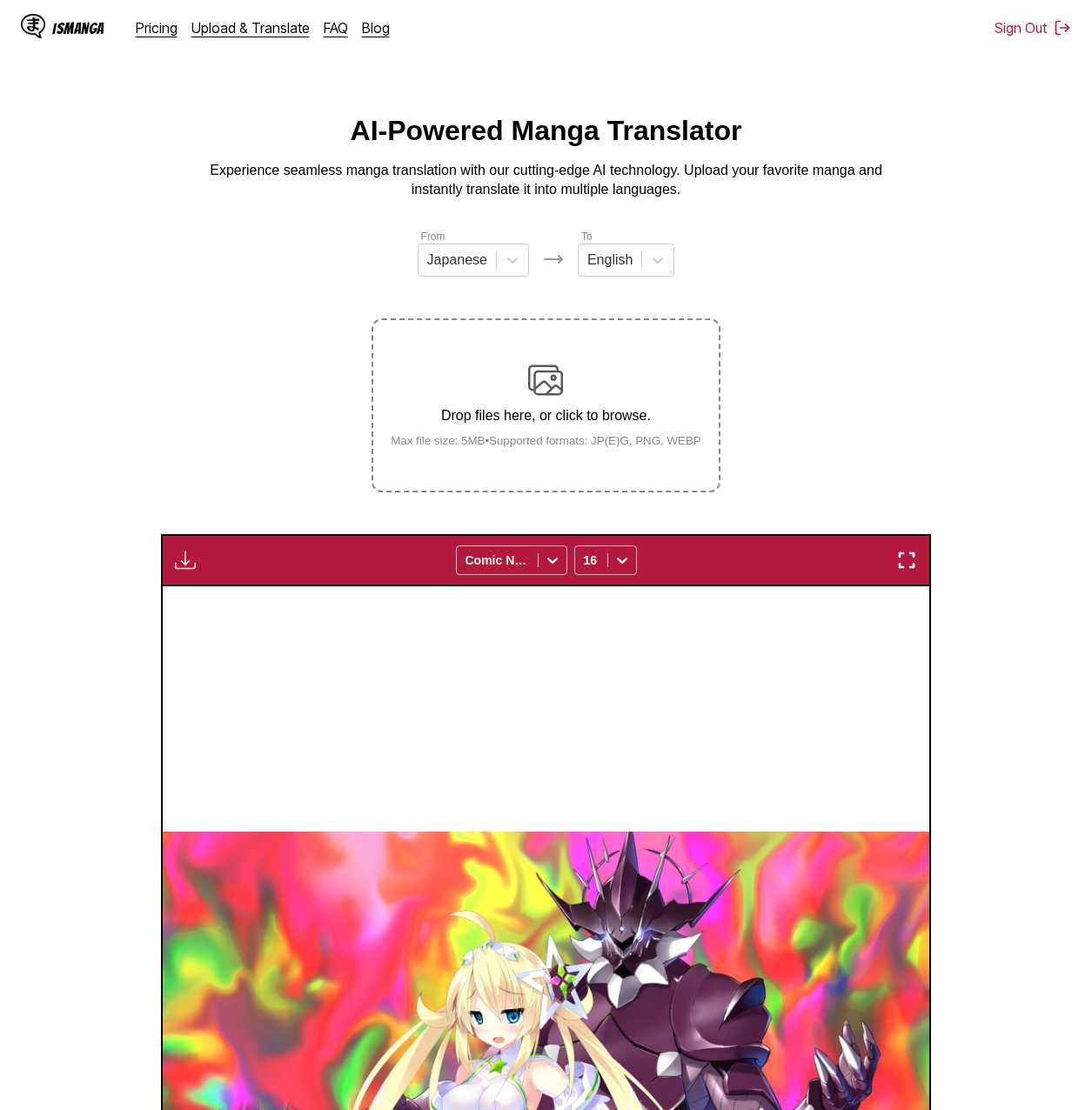
click at [197, 576] on div "Download Panel Download All Comic Neue 16" at bounding box center [546, 559] width 770 height 52
click at [189, 562] on img "button" at bounding box center [185, 559] width 21 height 21
click at [219, 621] on button "Download All" at bounding box center [231, 619] width 111 height 41
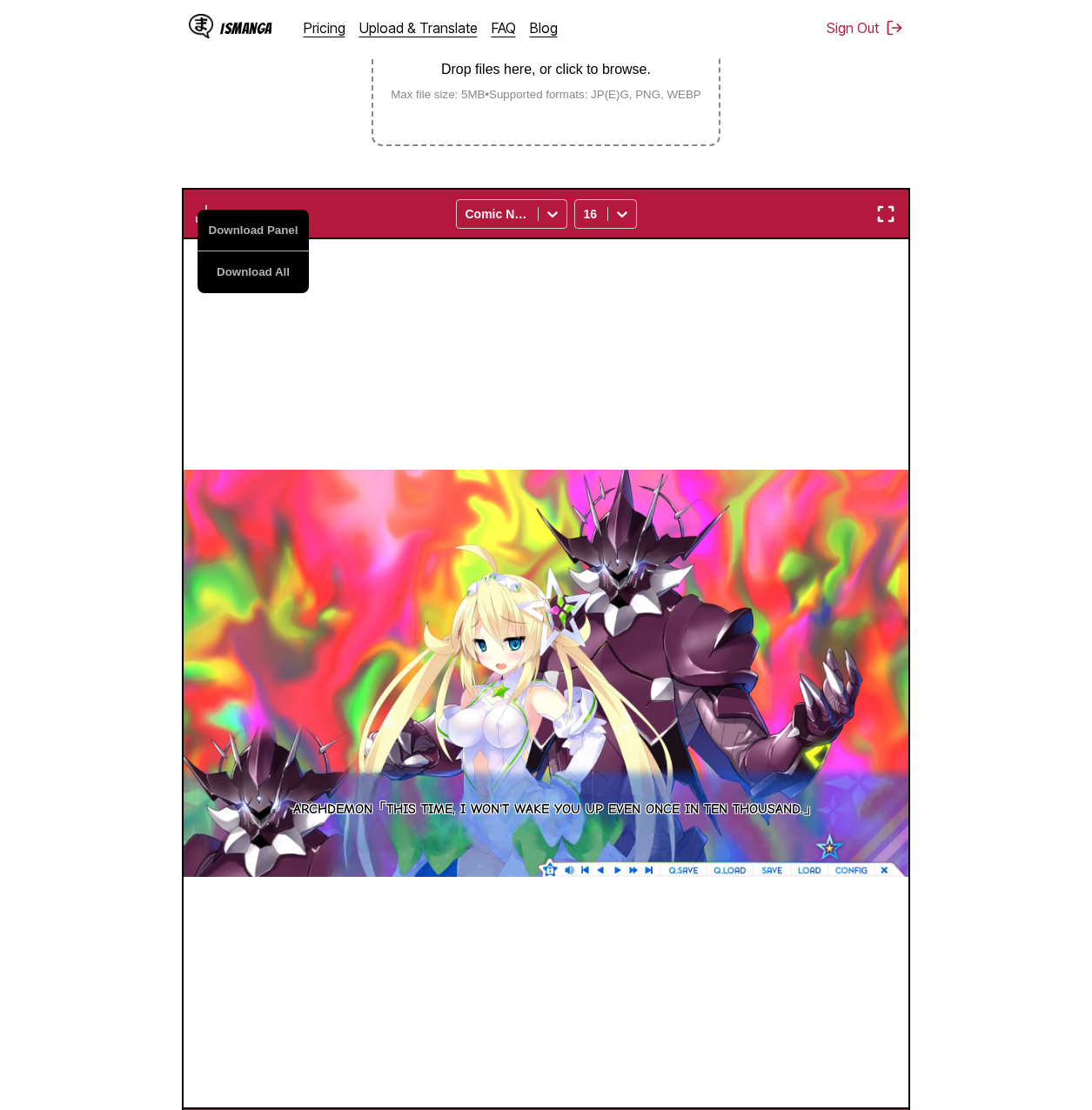
scroll to position [401, 0]
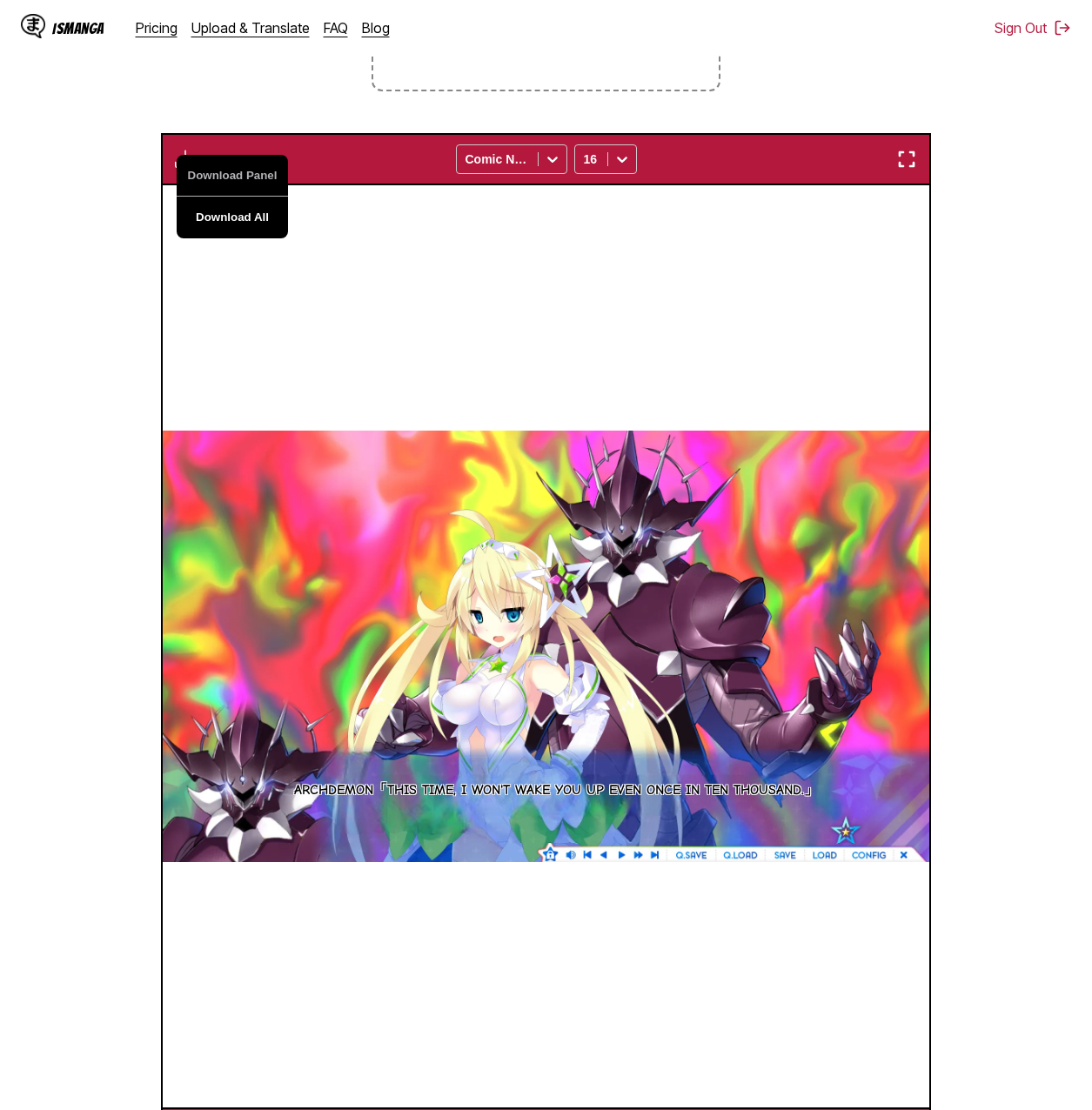
click at [228, 217] on button "Download All" at bounding box center [231, 218] width 111 height 41
